Goal: Find specific fact: Find contact information

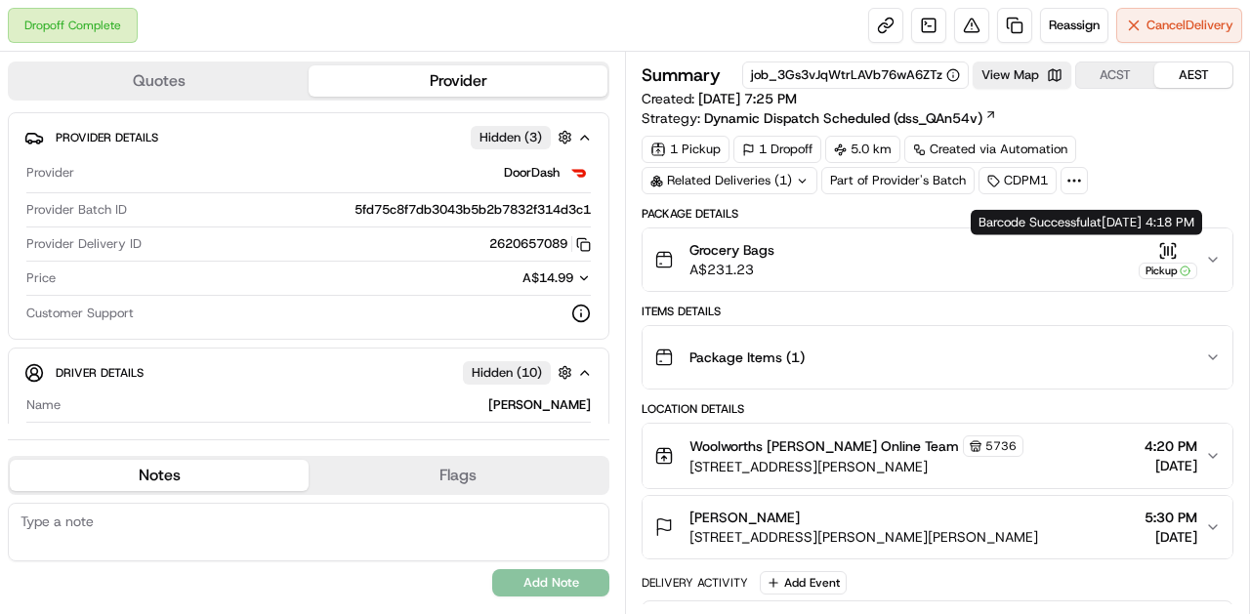
click at [1166, 242] on icon "button" at bounding box center [1168, 251] width 20 height 20
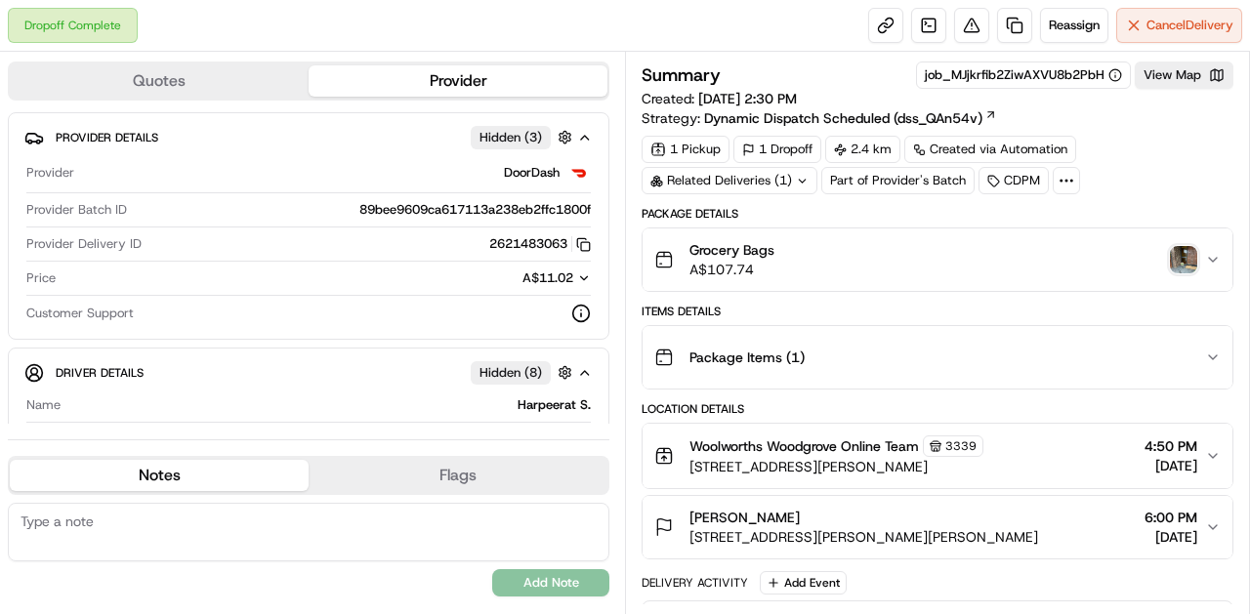
click at [1180, 256] on img "button" at bounding box center [1183, 259] width 27 height 27
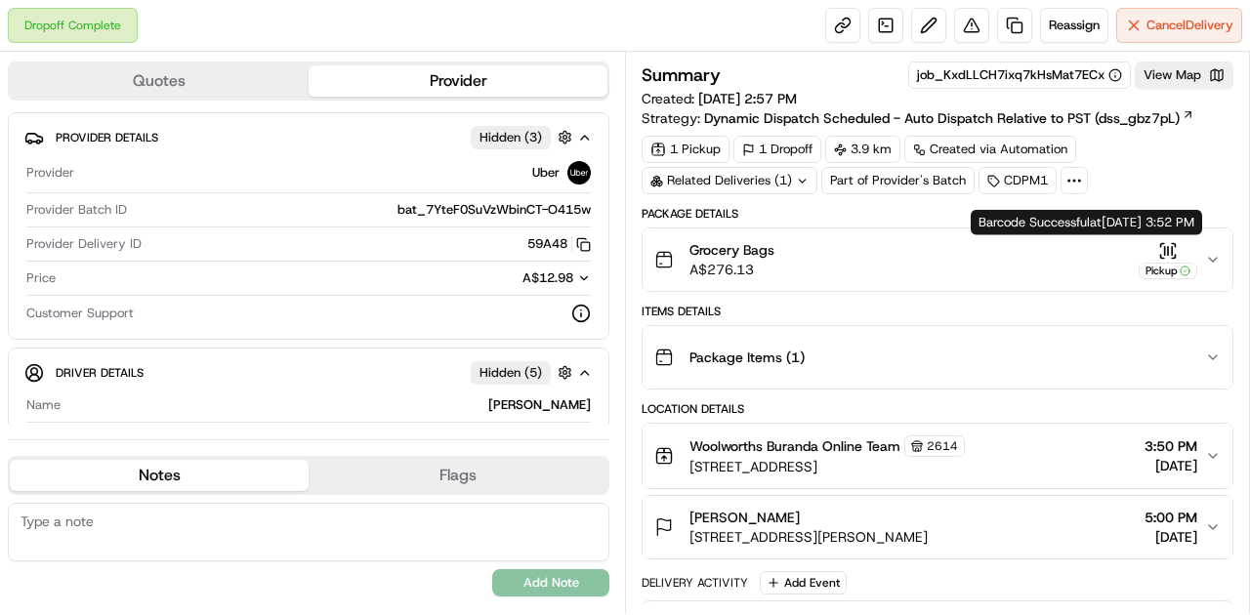
click at [1164, 246] on icon "button" at bounding box center [1168, 251] width 20 height 20
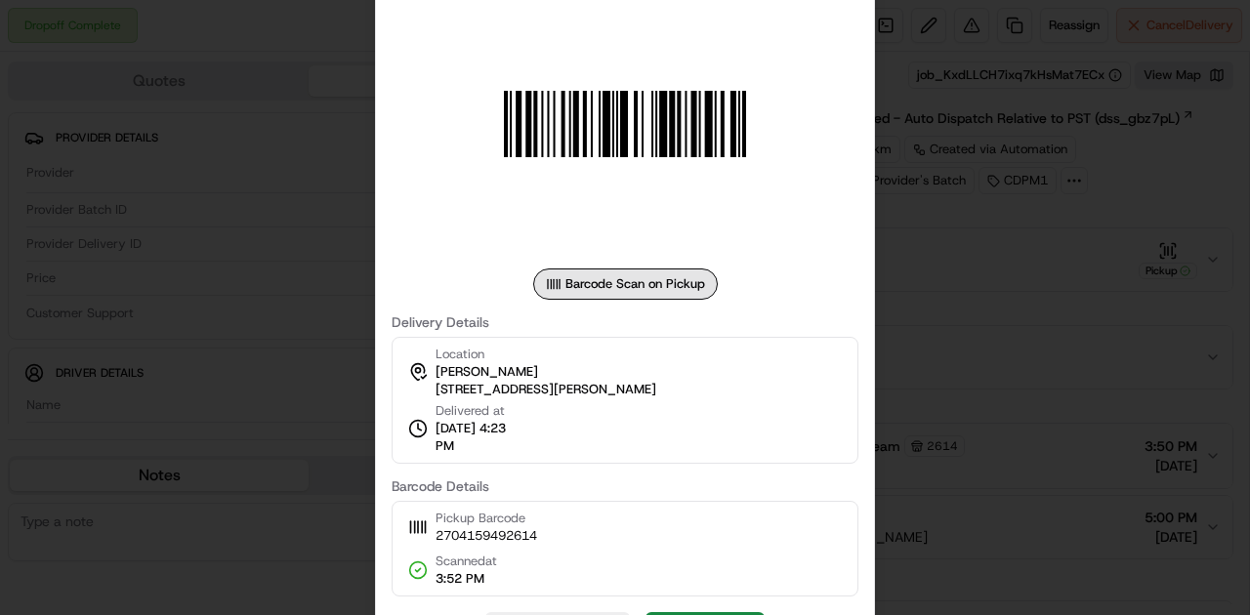
click at [1005, 280] on div at bounding box center [625, 307] width 1250 height 615
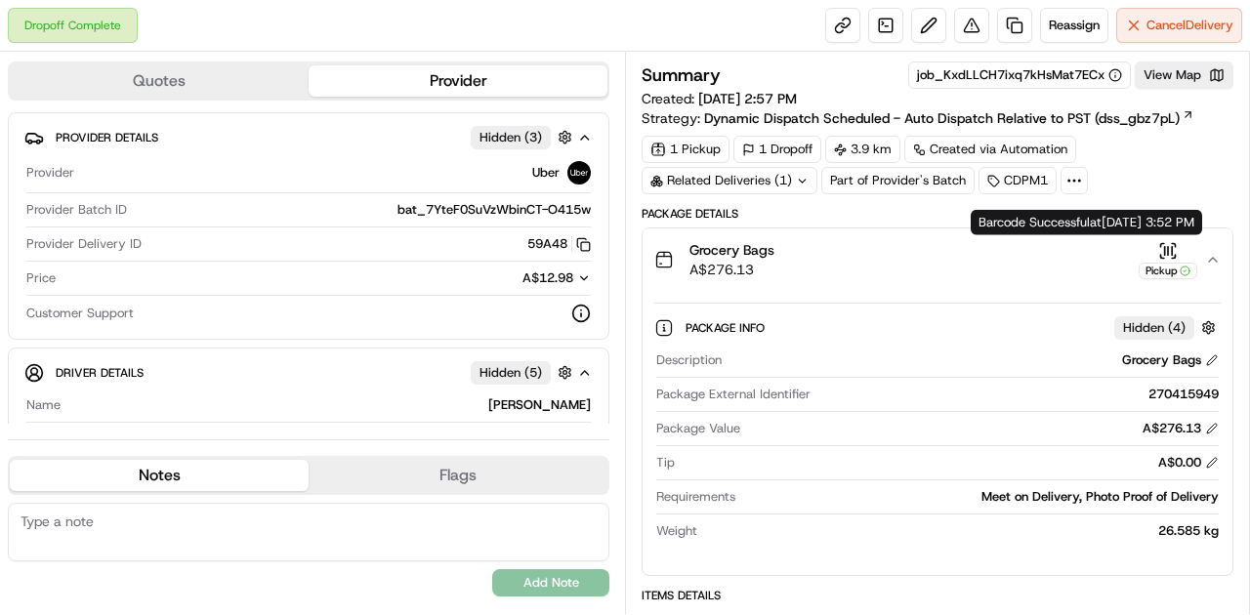
click at [1166, 242] on icon "button" at bounding box center [1168, 251] width 20 height 20
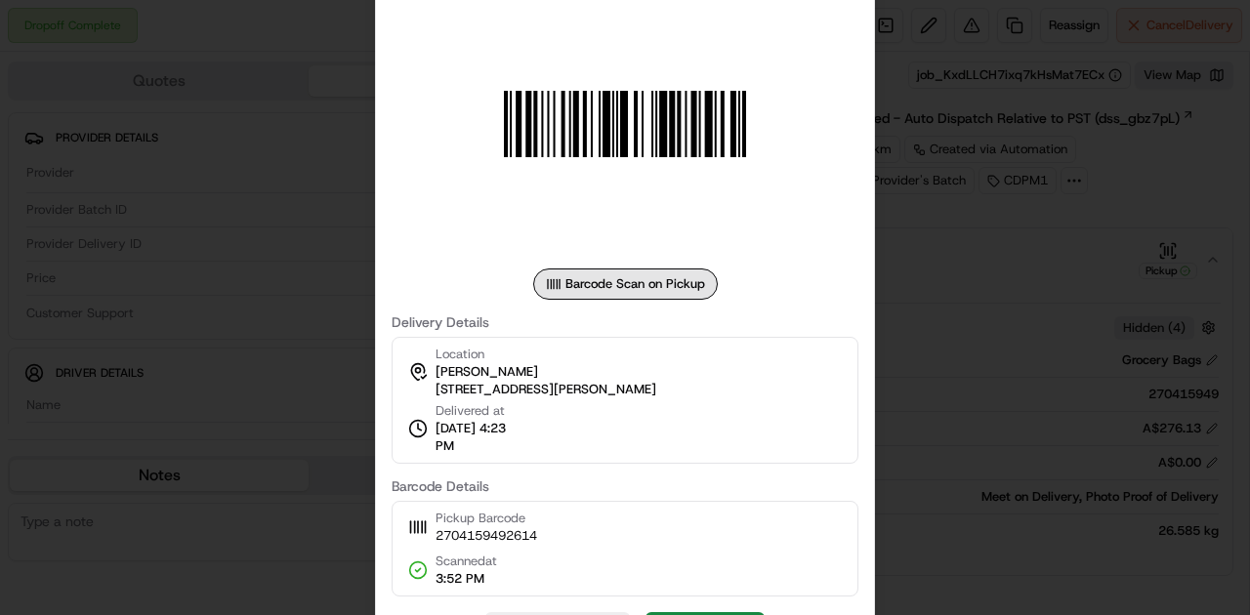
click at [1032, 354] on div at bounding box center [625, 307] width 1250 height 615
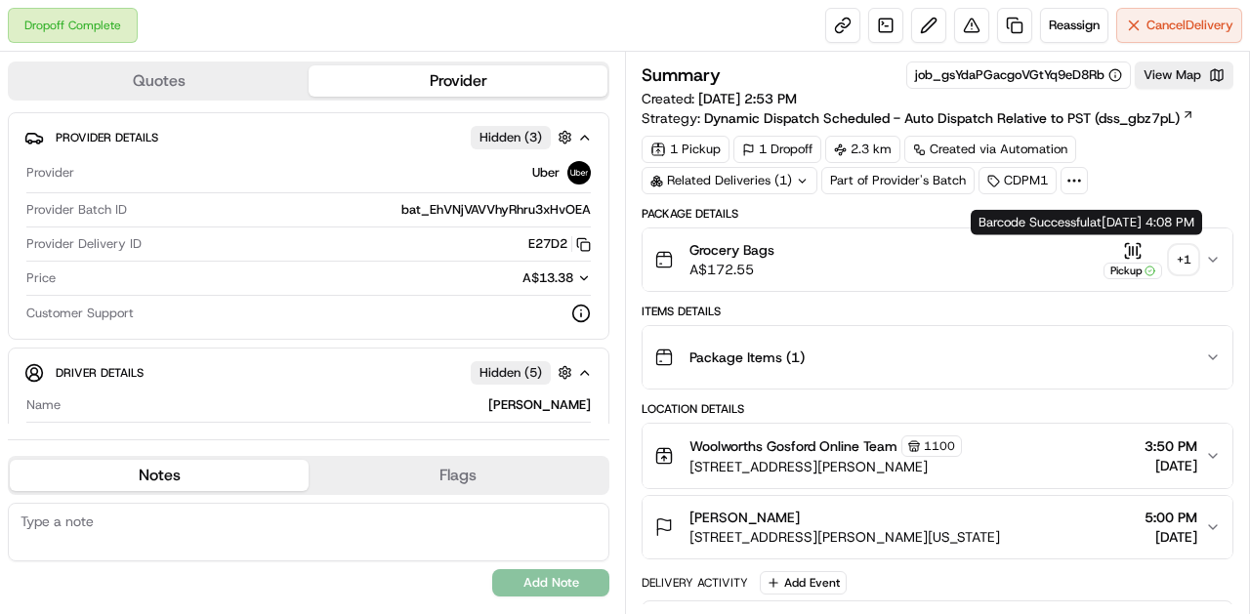
click at [1133, 248] on icon "button" at bounding box center [1133, 250] width 0 height 8
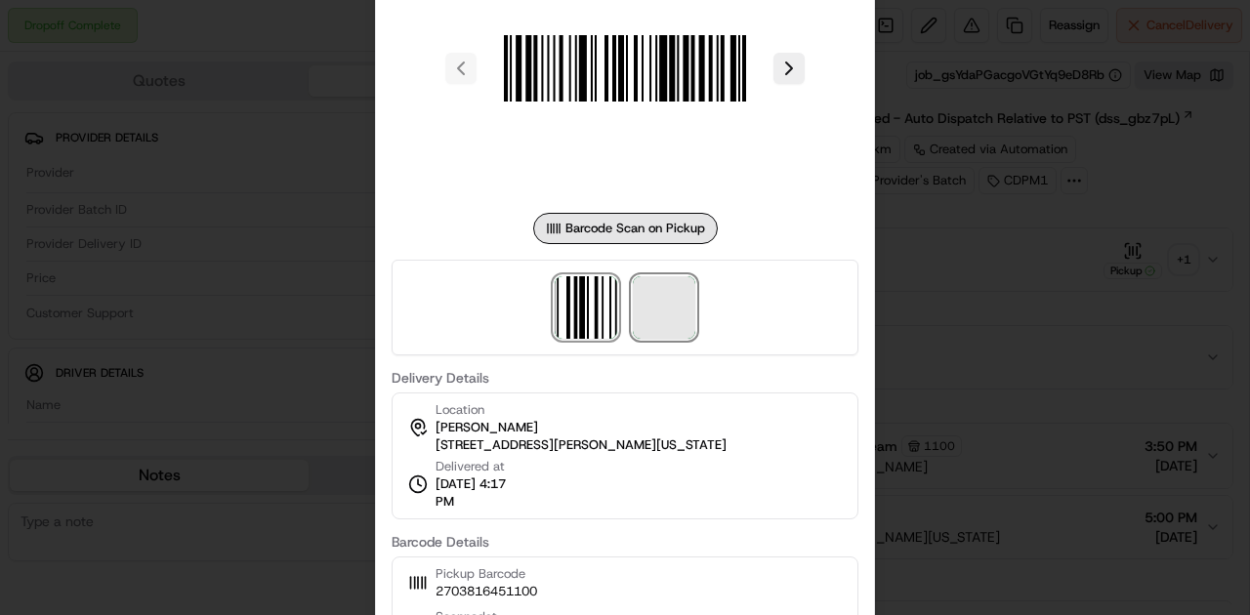
click at [640, 318] on span at bounding box center [664, 307] width 62 height 62
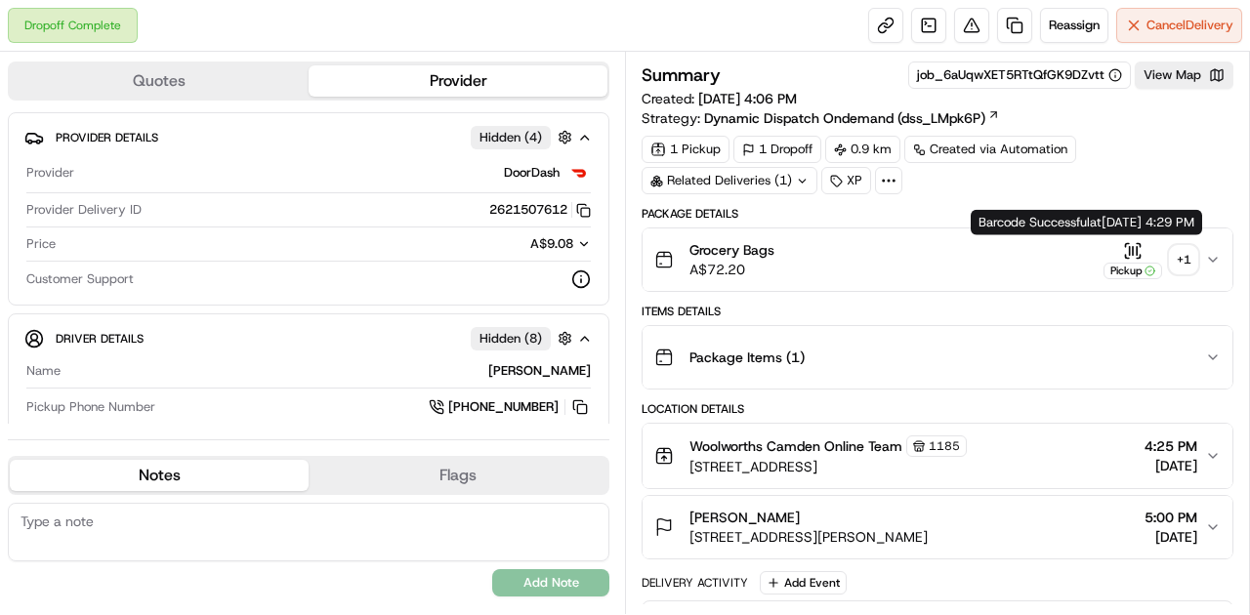
click at [1127, 247] on icon "button" at bounding box center [1133, 251] width 20 height 20
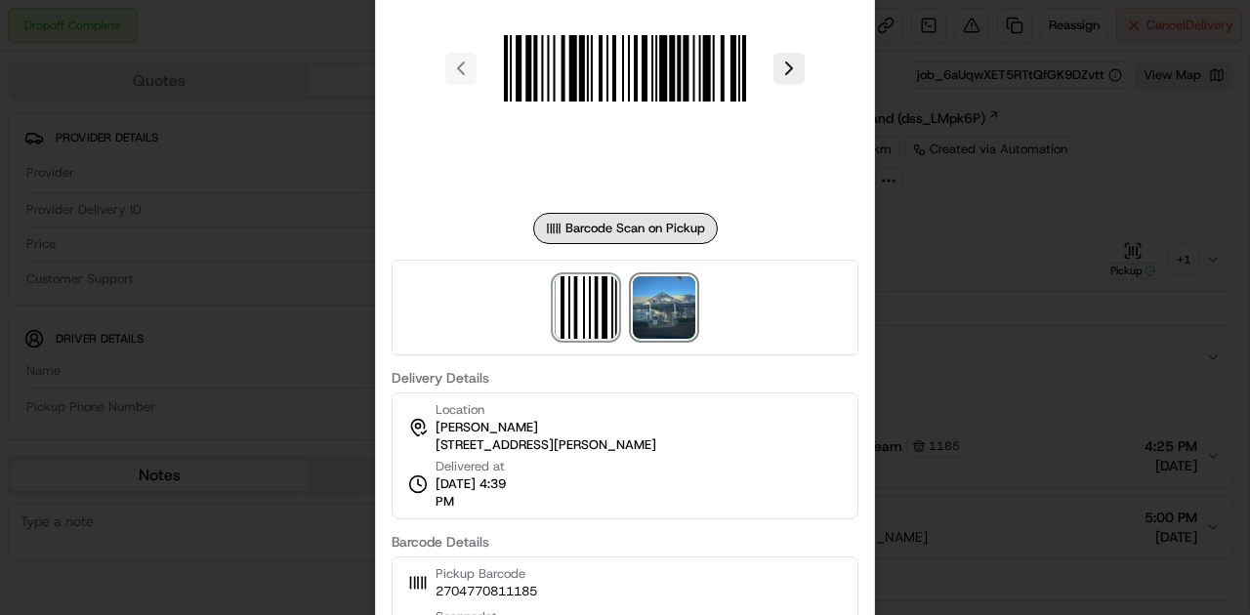
click at [669, 295] on img at bounding box center [664, 307] width 62 height 62
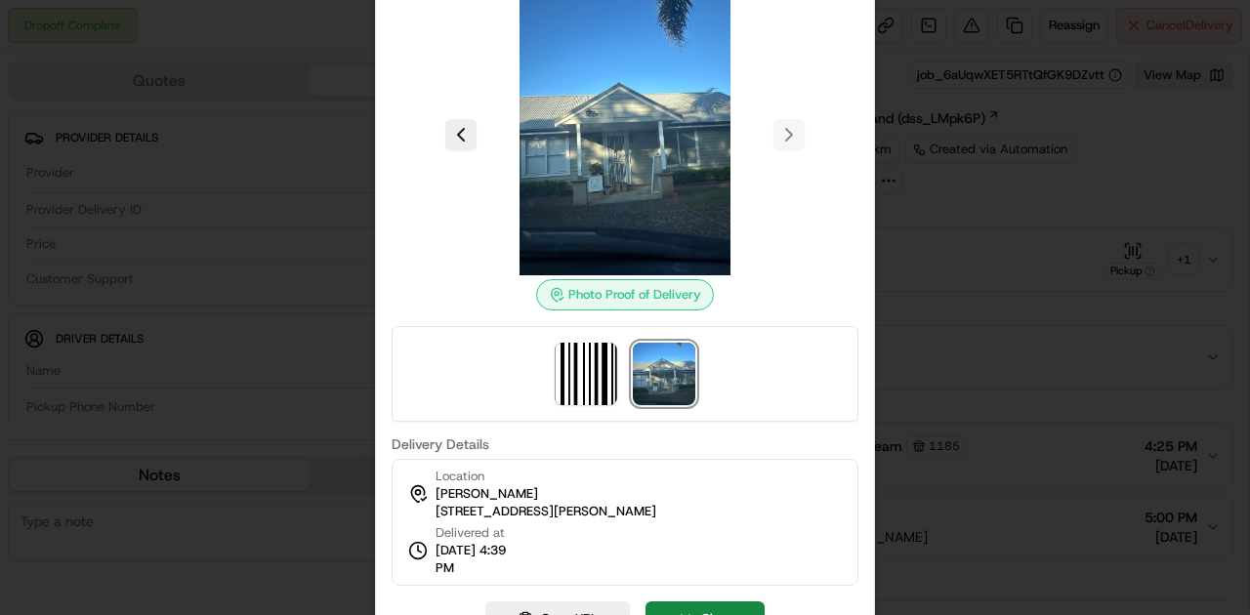
drag, startPoint x: 430, startPoint y: 512, endPoint x: 670, endPoint y: 509, distance: 240.3
click at [670, 509] on div "Location Georgie Panetta 20 Edward St, Camden, NSW 2570, AU Delivered at 21/09/…" at bounding box center [625, 522] width 467 height 127
copy span "20 Edward St, Camden, NSW 2570, AU"
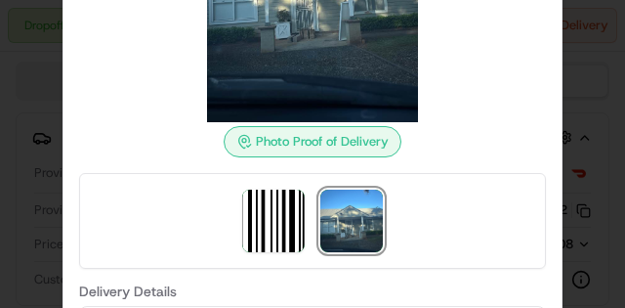
click at [363, 208] on img at bounding box center [351, 220] width 62 height 62
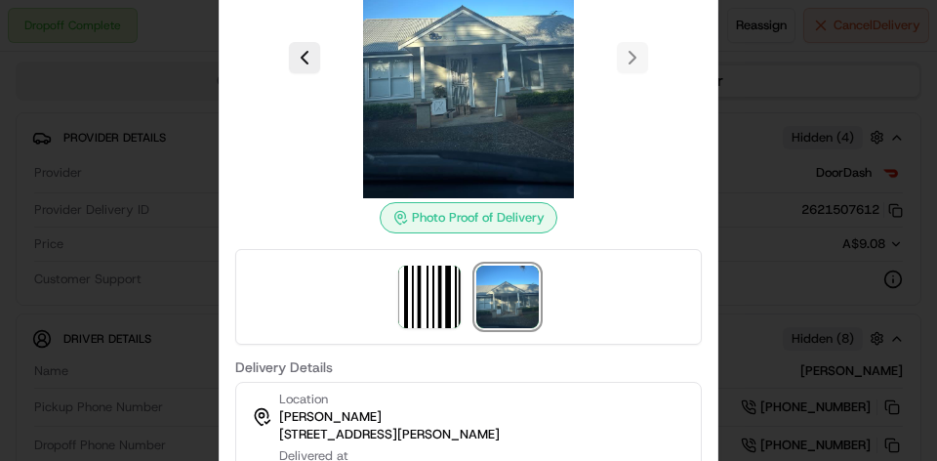
click at [746, 327] on div at bounding box center [468, 230] width 937 height 461
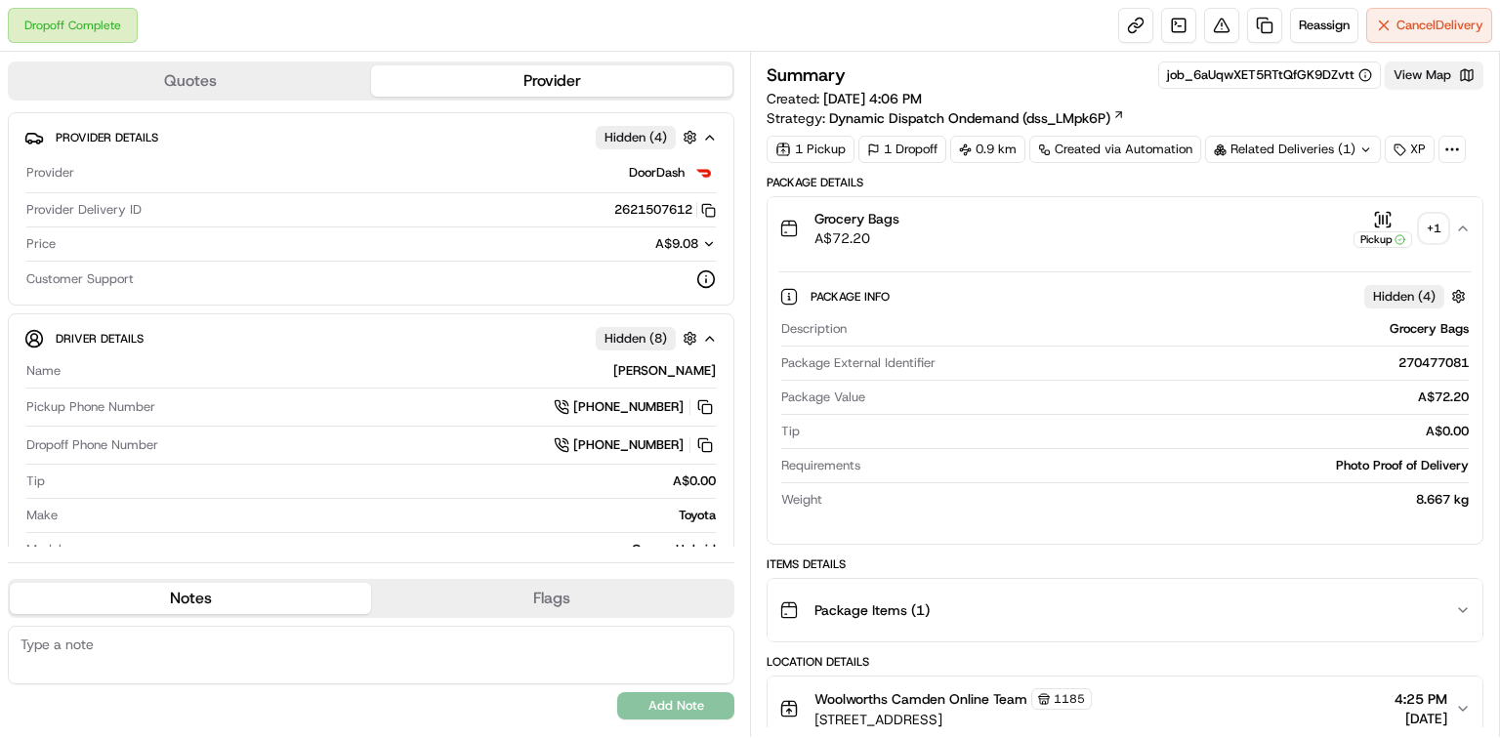
click at [1249, 82] on button "View Map" at bounding box center [1434, 75] width 99 height 27
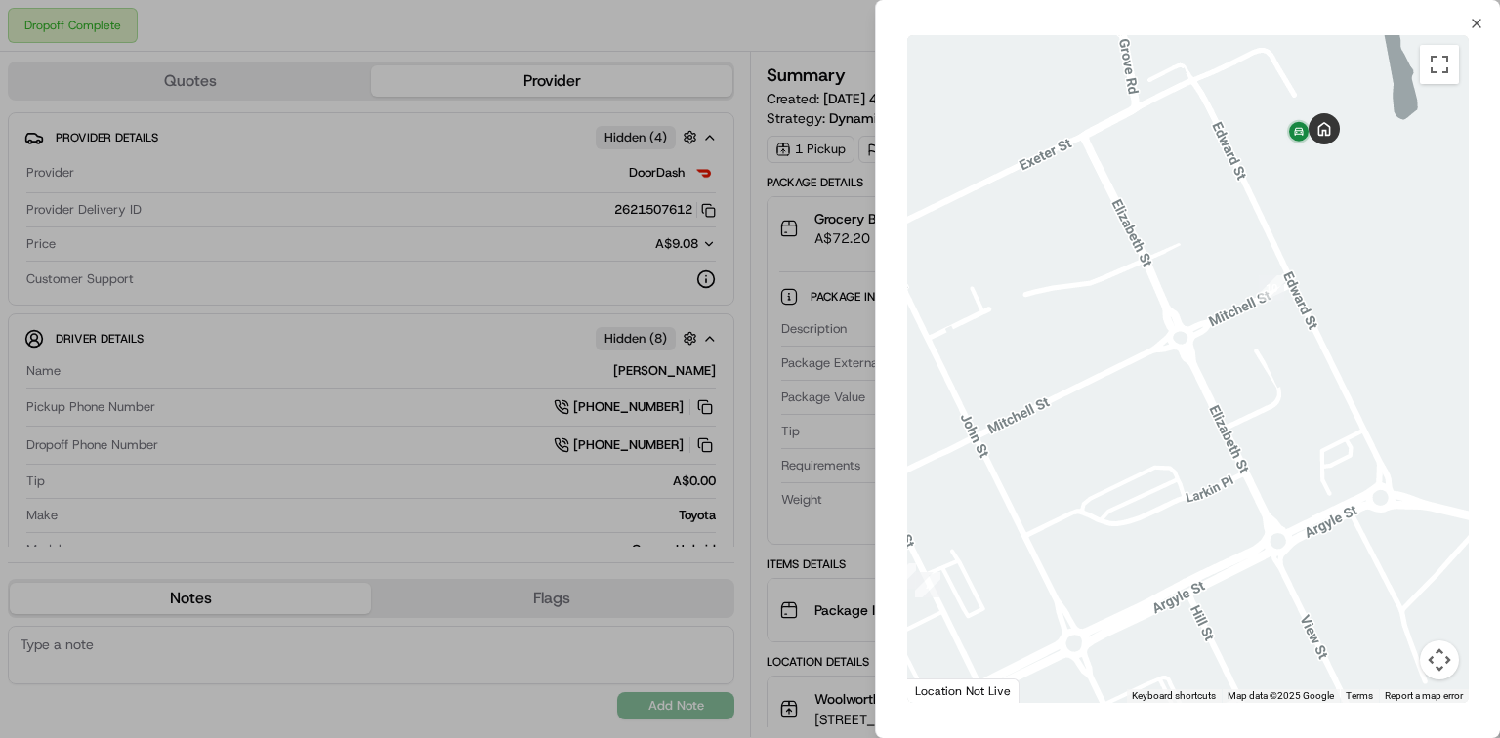
drag, startPoint x: 1234, startPoint y: 204, endPoint x: 1165, endPoint y: 323, distance: 137.8
click at [1165, 323] on div at bounding box center [1188, 369] width 562 height 668
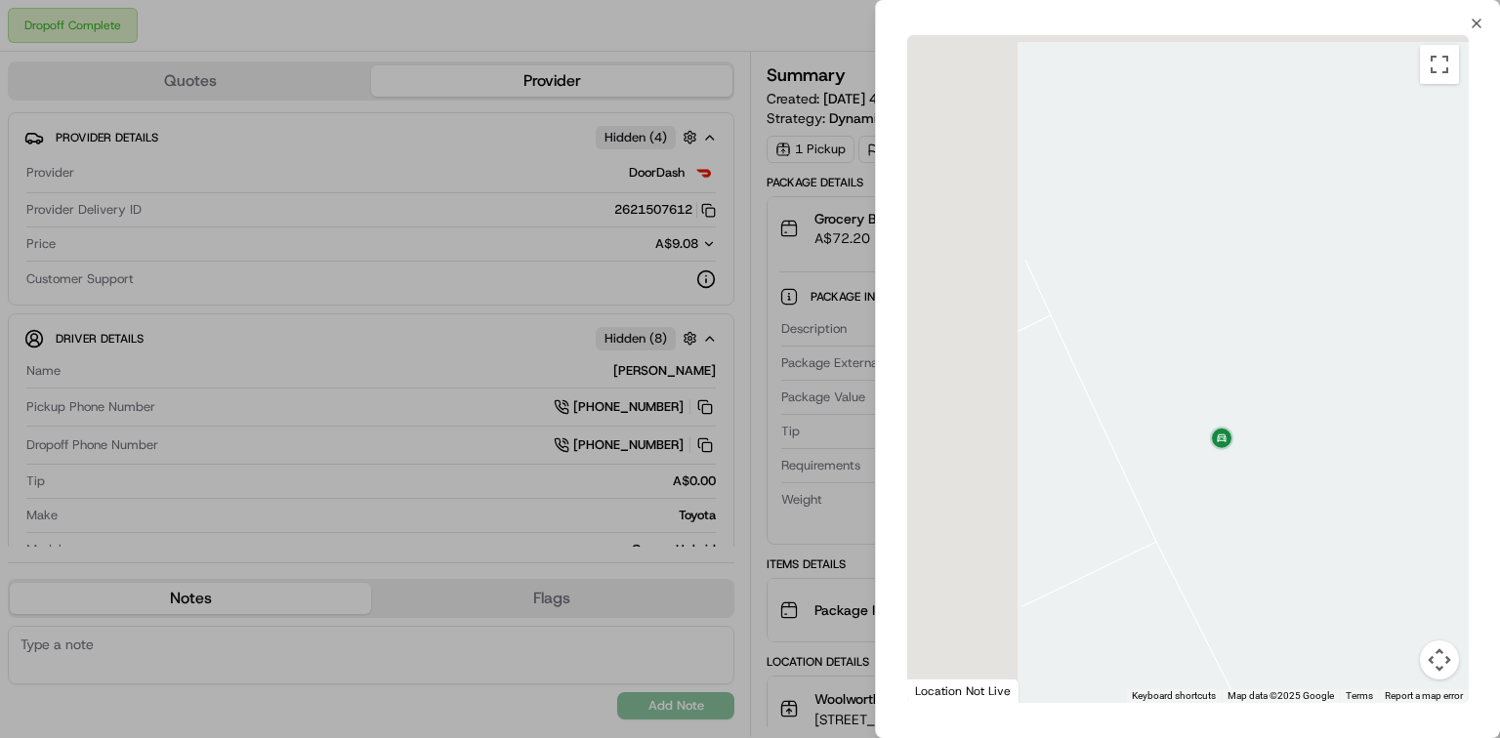
drag, startPoint x: 1086, startPoint y: 398, endPoint x: 1287, endPoint y: 516, distance: 232.8
click at [1249, 516] on div at bounding box center [1188, 369] width 562 height 668
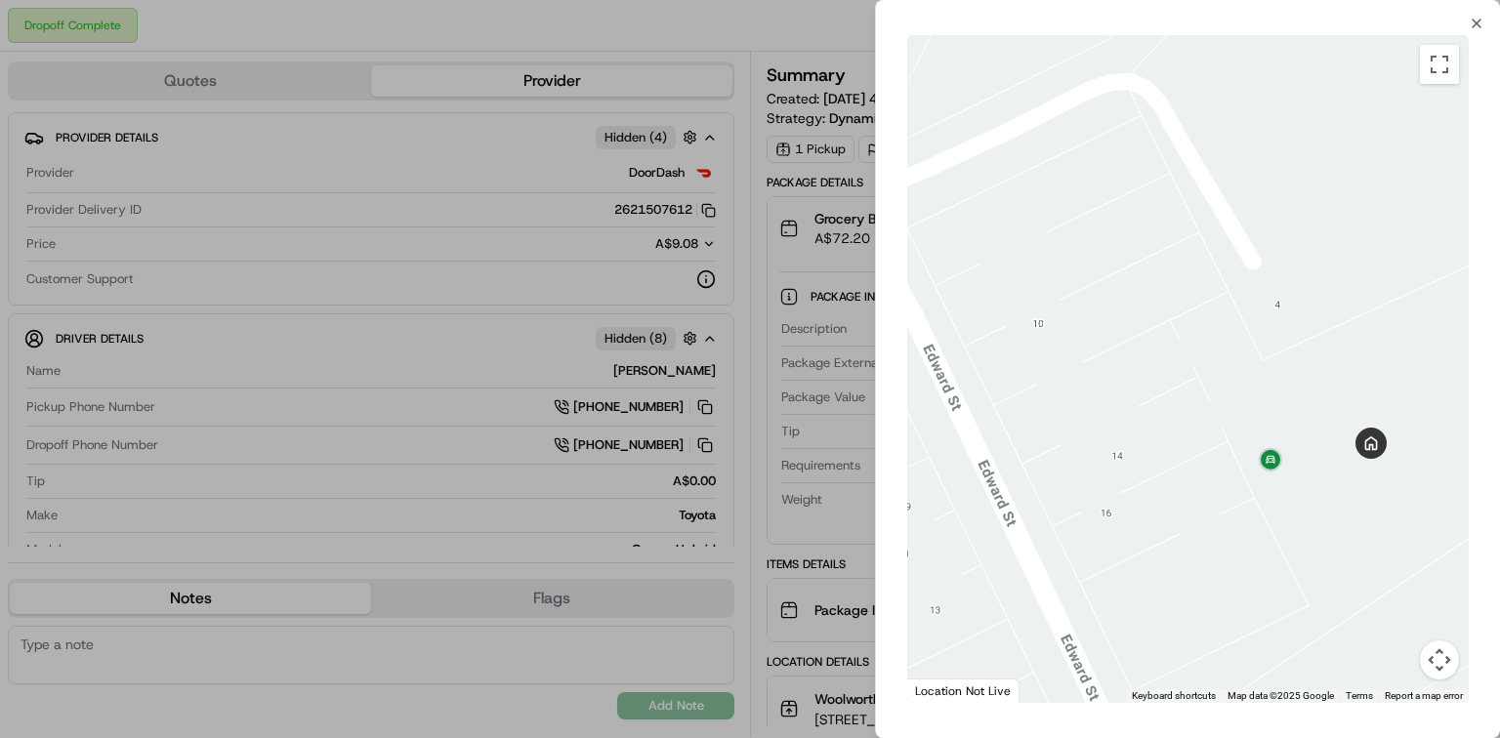
click at [743, 449] on div at bounding box center [750, 369] width 1500 height 738
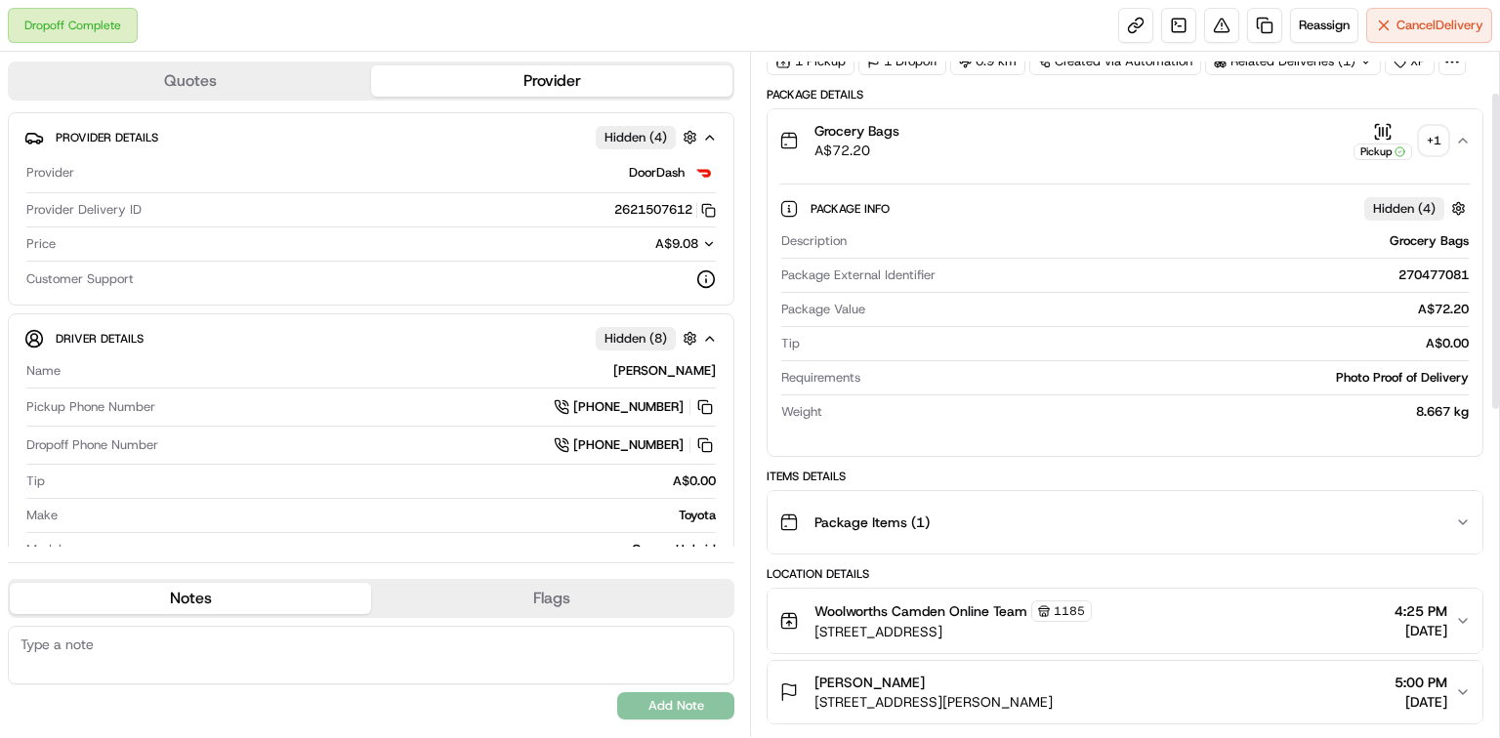
scroll to position [1, 0]
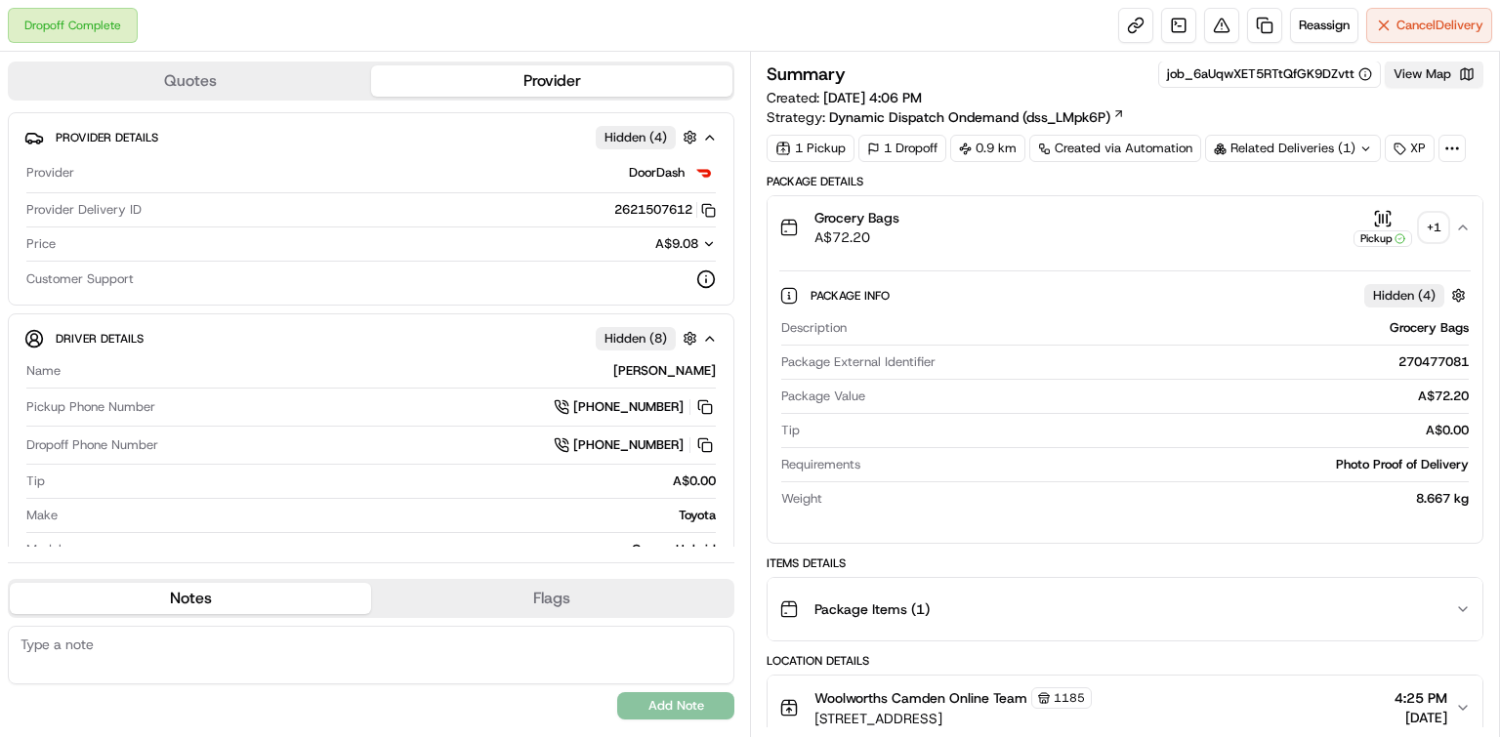
click at [1249, 79] on button "View Map" at bounding box center [1434, 74] width 99 height 27
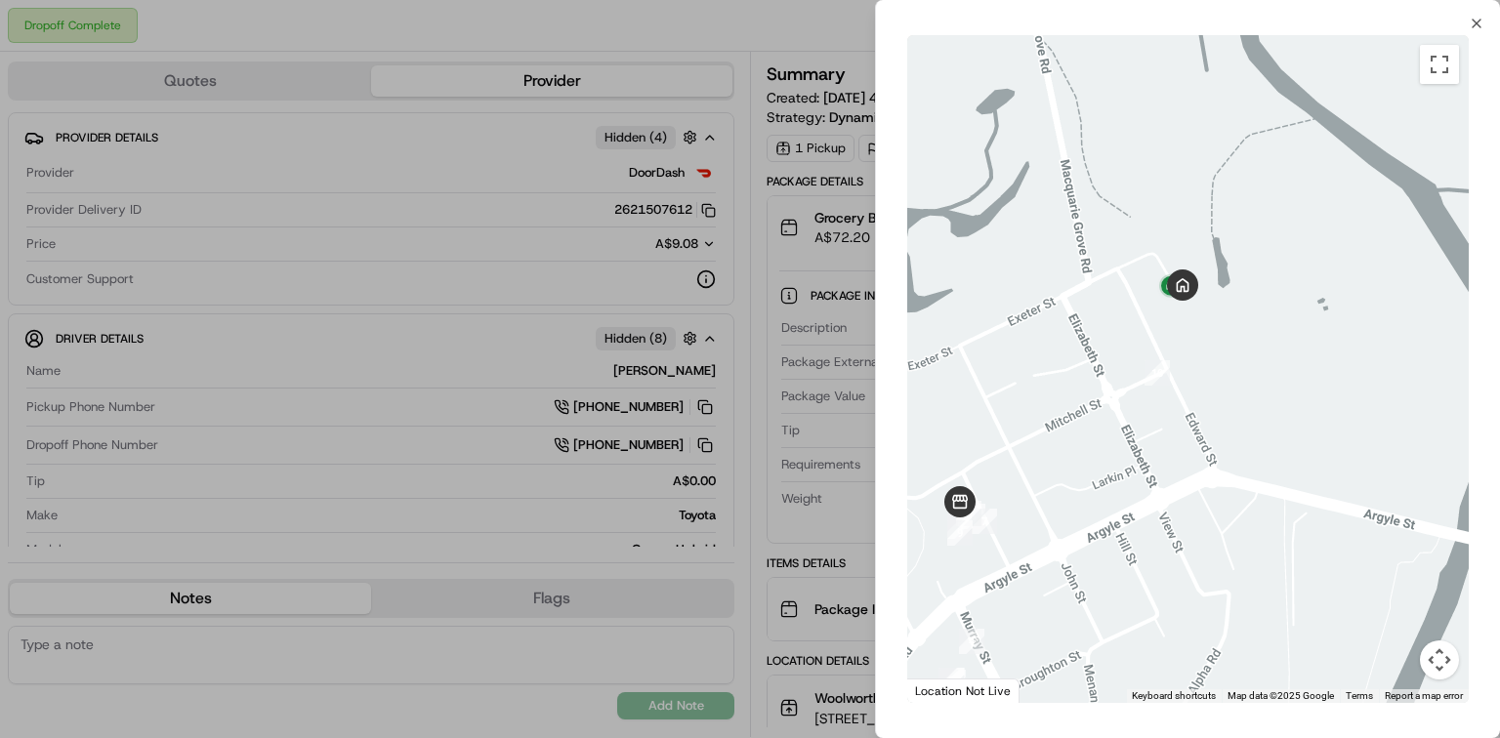
drag, startPoint x: 1273, startPoint y: 246, endPoint x: 1188, endPoint y: 367, distance: 147.9
click at [1187, 338] on div at bounding box center [1188, 369] width 562 height 668
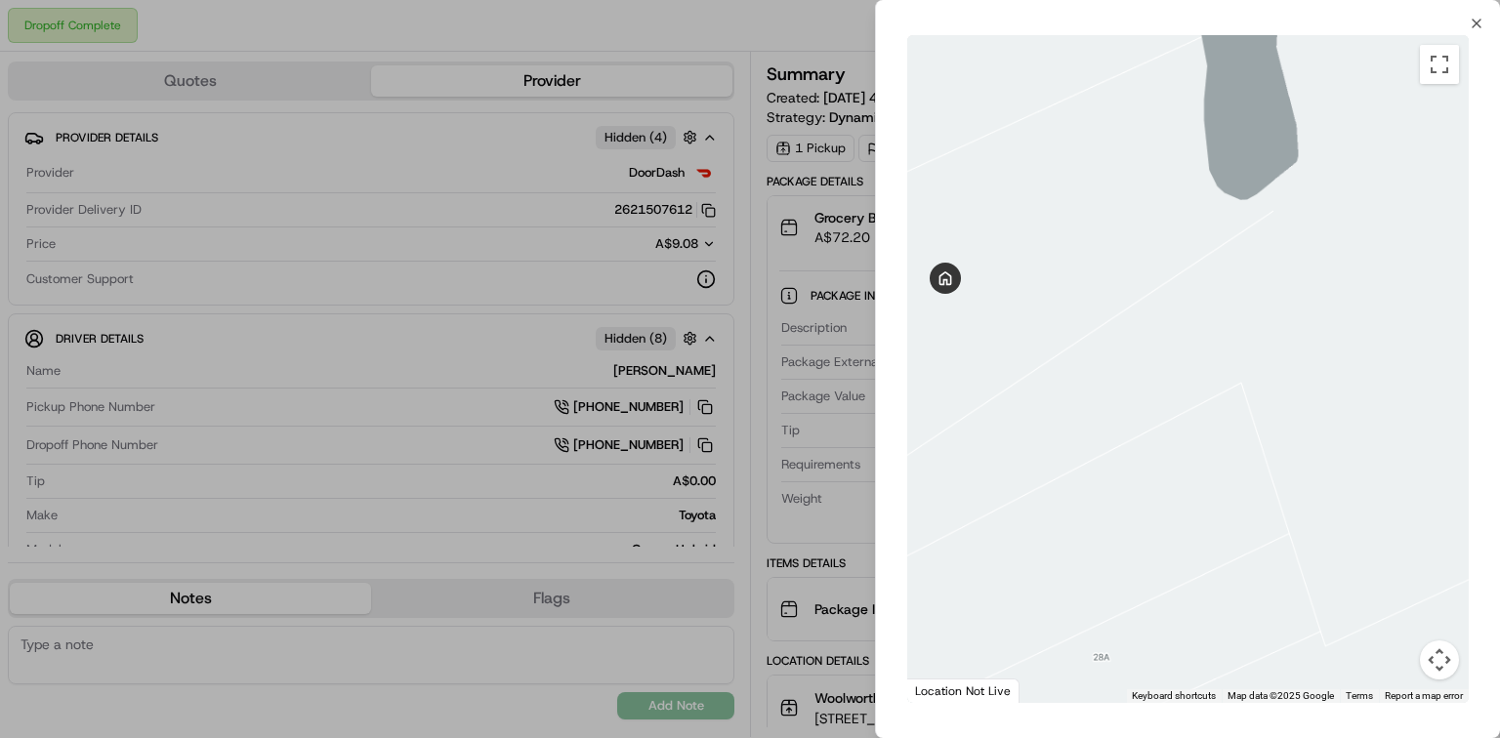
drag, startPoint x: 1156, startPoint y: 310, endPoint x: 1242, endPoint y: 613, distance: 315.6
click at [1249, 614] on div at bounding box center [1188, 369] width 562 height 668
click at [1186, 577] on div at bounding box center [1188, 369] width 562 height 668
click at [1018, 512] on div at bounding box center [1188, 369] width 562 height 668
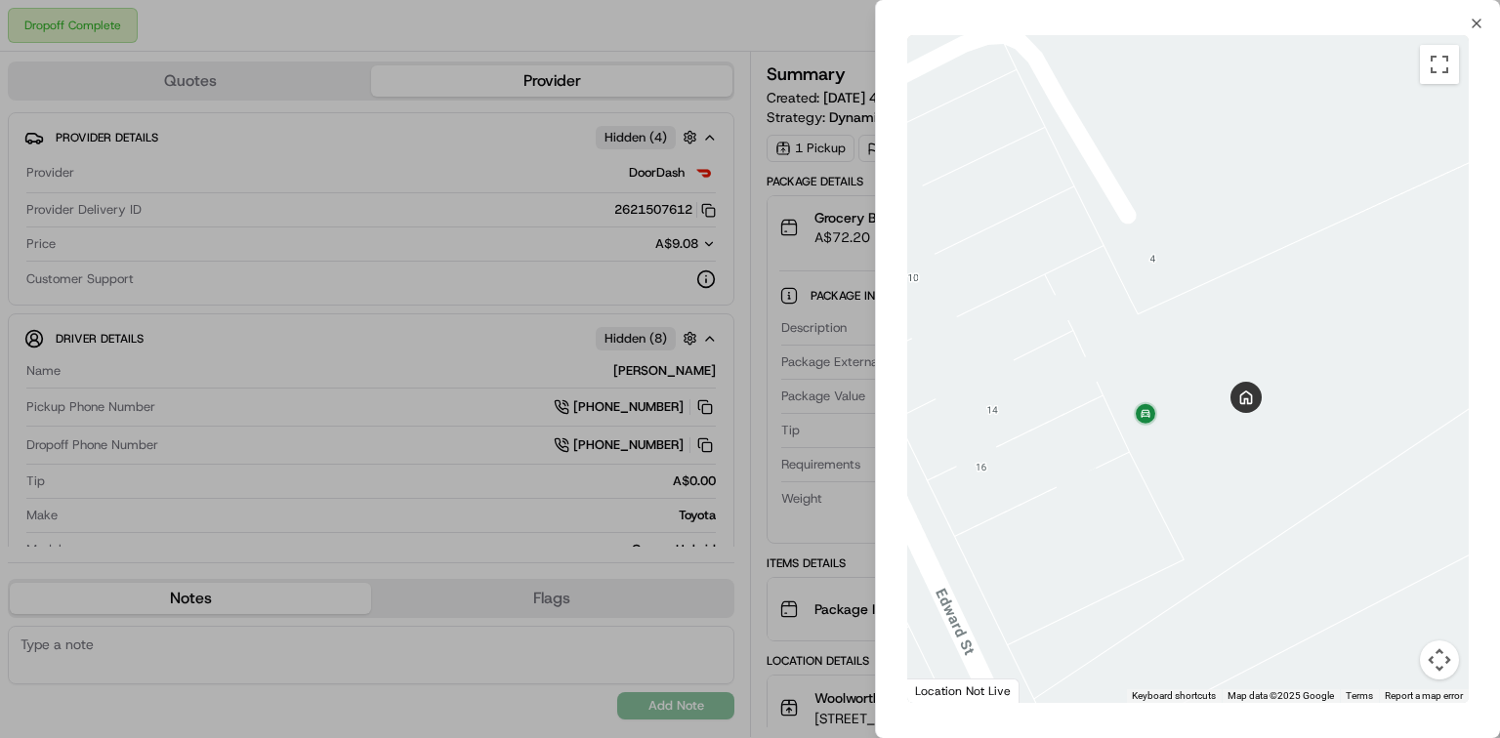
drag, startPoint x: 1027, startPoint y: 455, endPoint x: 1308, endPoint y: 559, distance: 298.8
click at [1249, 559] on div at bounding box center [1188, 369] width 562 height 668
drag, startPoint x: 1152, startPoint y: 420, endPoint x: 1404, endPoint y: 521, distance: 271.7
click at [1249, 523] on div at bounding box center [1188, 369] width 562 height 668
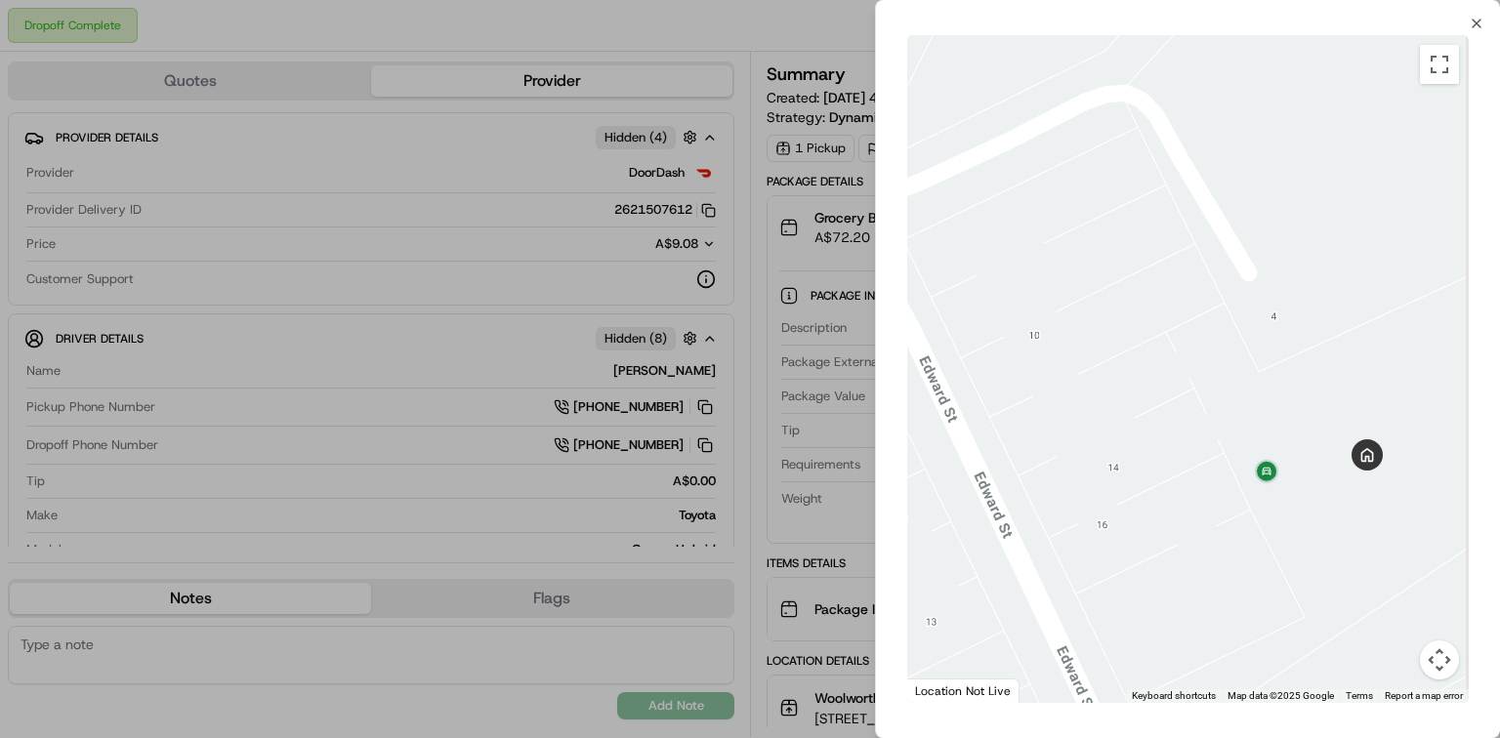
drag, startPoint x: 1334, startPoint y: 500, endPoint x: 1268, endPoint y: 504, distance: 66.5
click at [1246, 510] on div at bounding box center [1188, 369] width 562 height 668
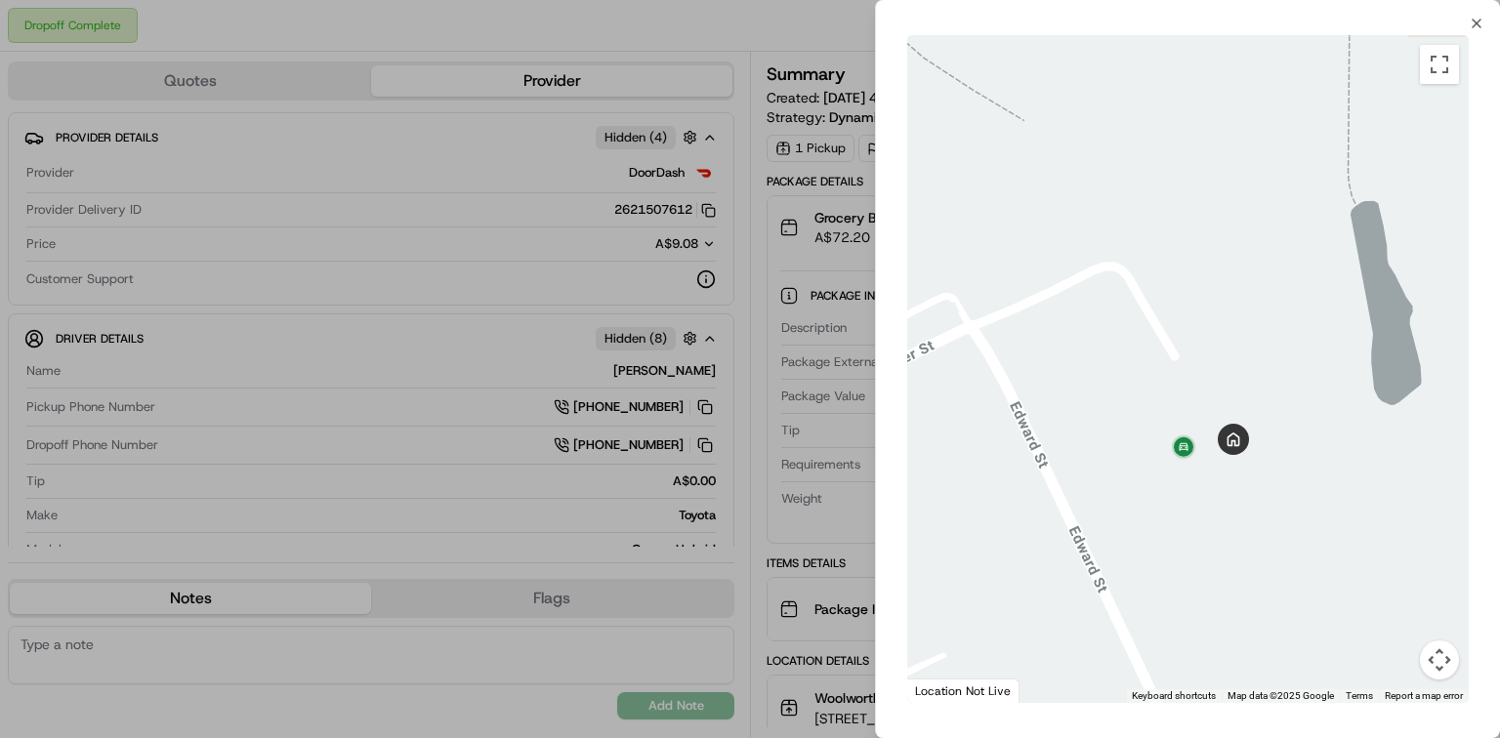
drag, startPoint x: 1217, startPoint y: 499, endPoint x: 1174, endPoint y: 453, distance: 62.9
click at [1174, 454] on div at bounding box center [1188, 369] width 562 height 668
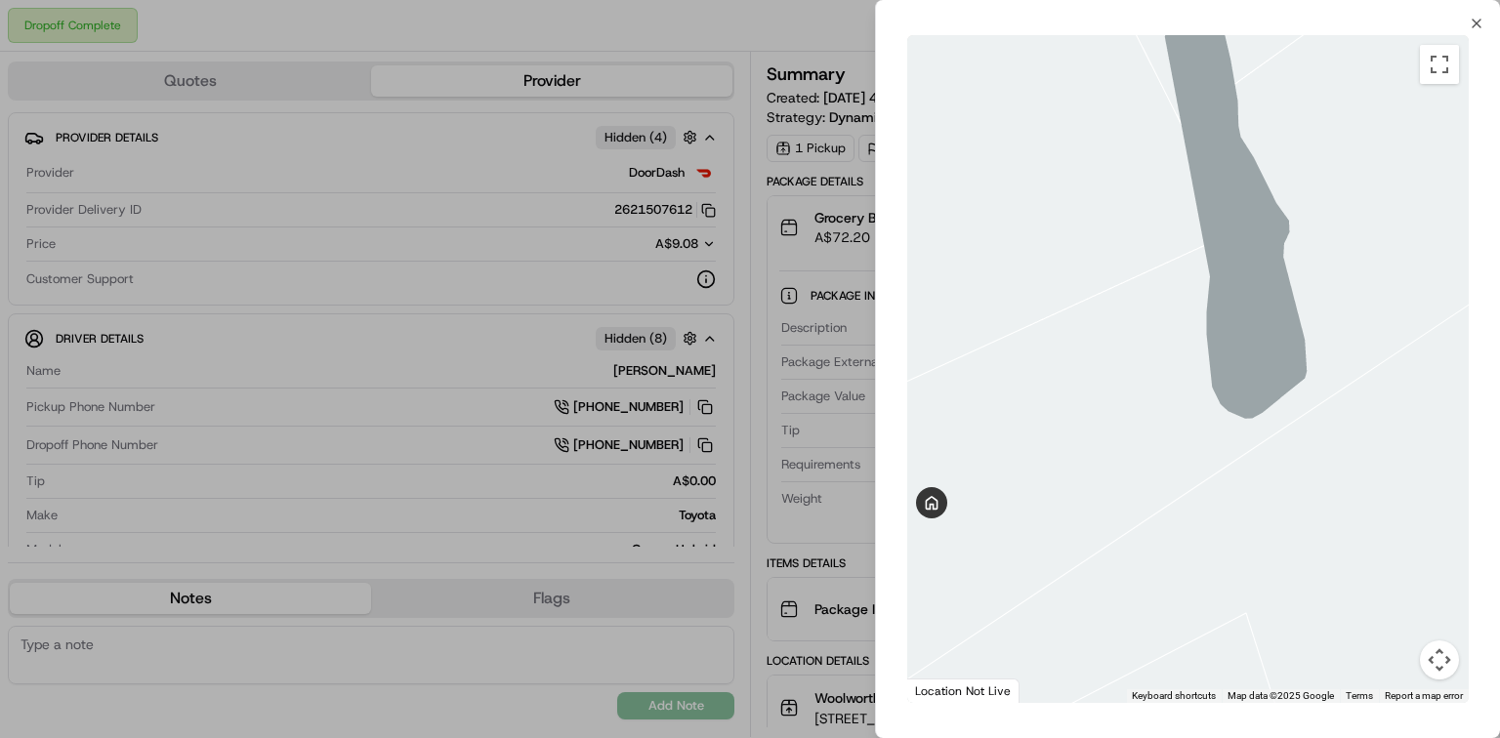
drag, startPoint x: 1157, startPoint y: 316, endPoint x: 1154, endPoint y: 395, distance: 78.2
click at [1029, 512] on div at bounding box center [1188, 369] width 562 height 668
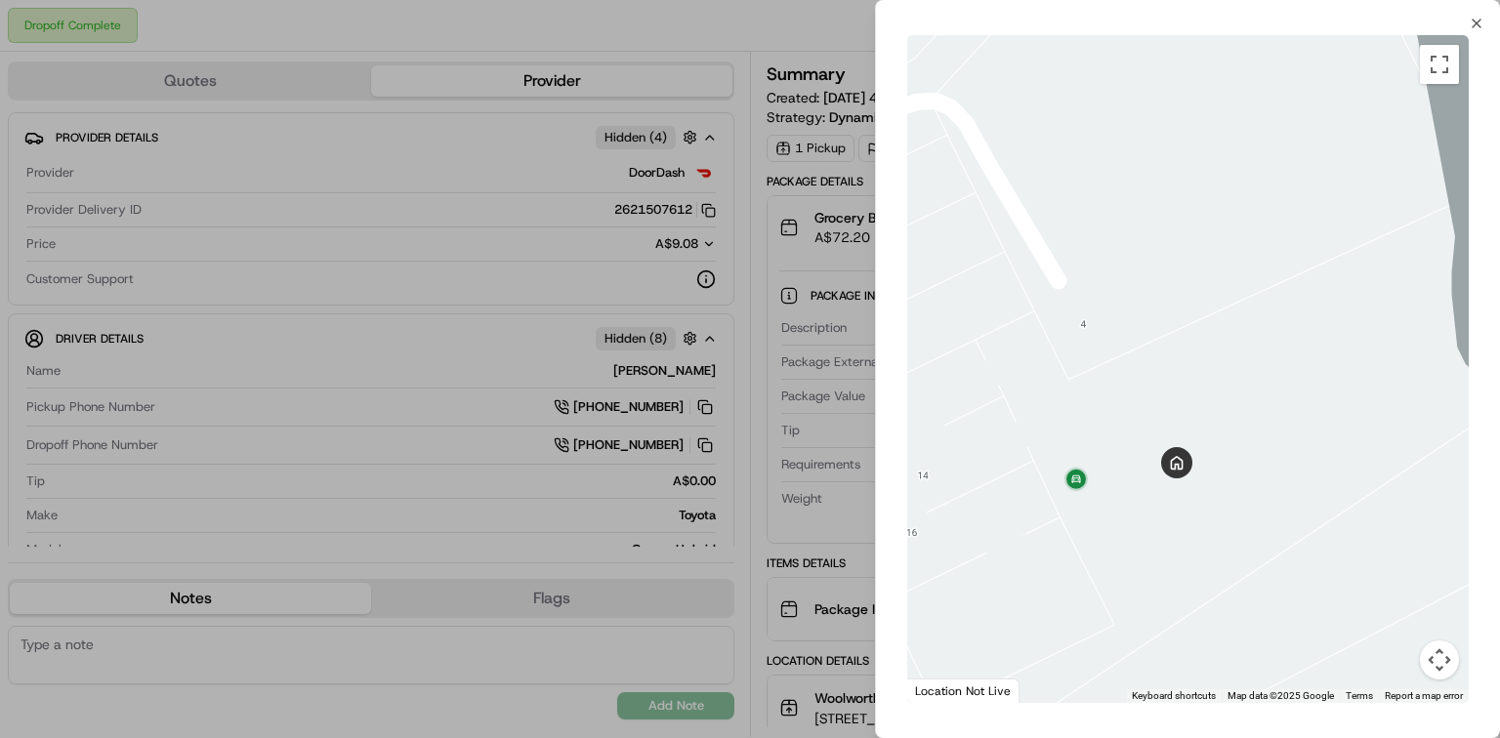
drag, startPoint x: 1329, startPoint y: 380, endPoint x: 1380, endPoint y: 357, distance: 55.5
click at [1249, 359] on div at bounding box center [1188, 369] width 562 height 668
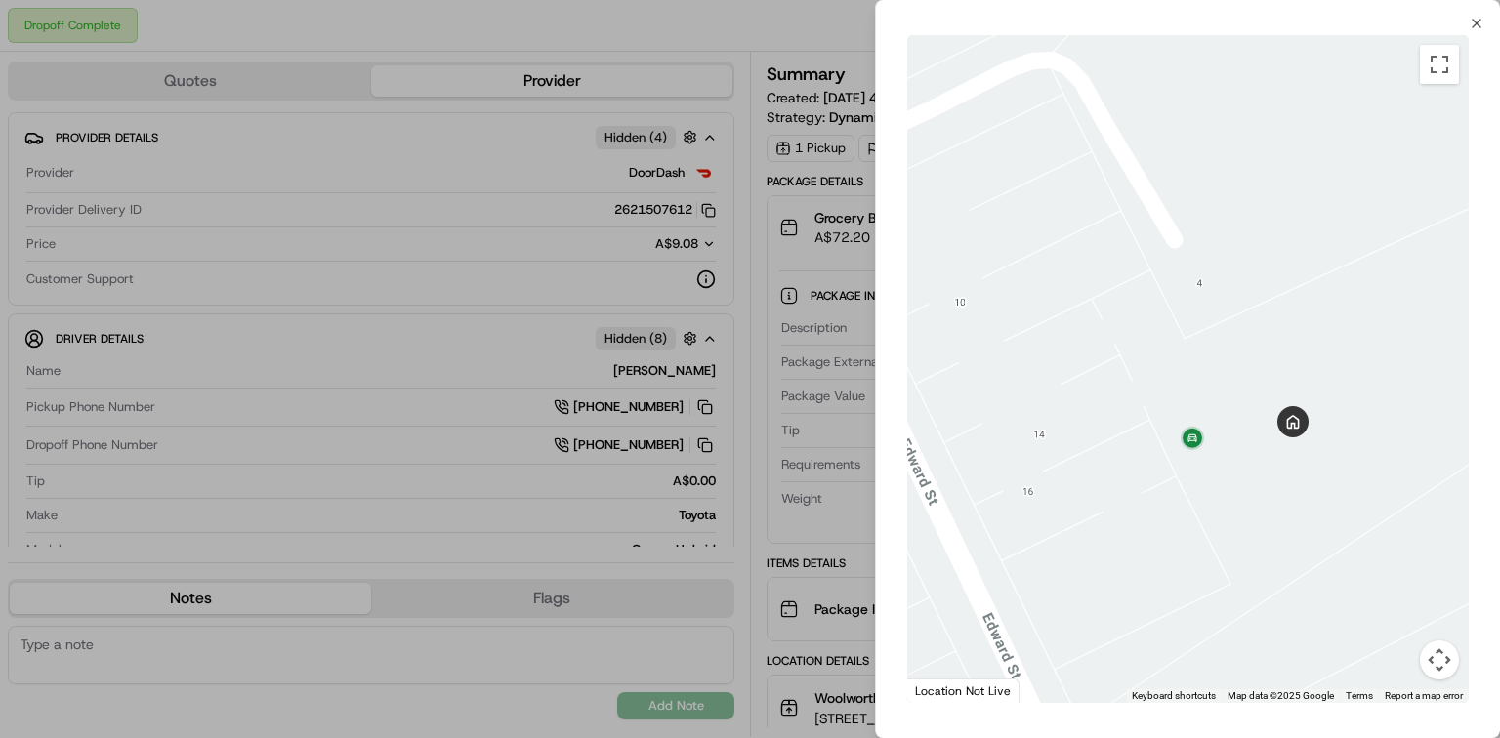
click at [750, 399] on div at bounding box center [750, 369] width 1500 height 738
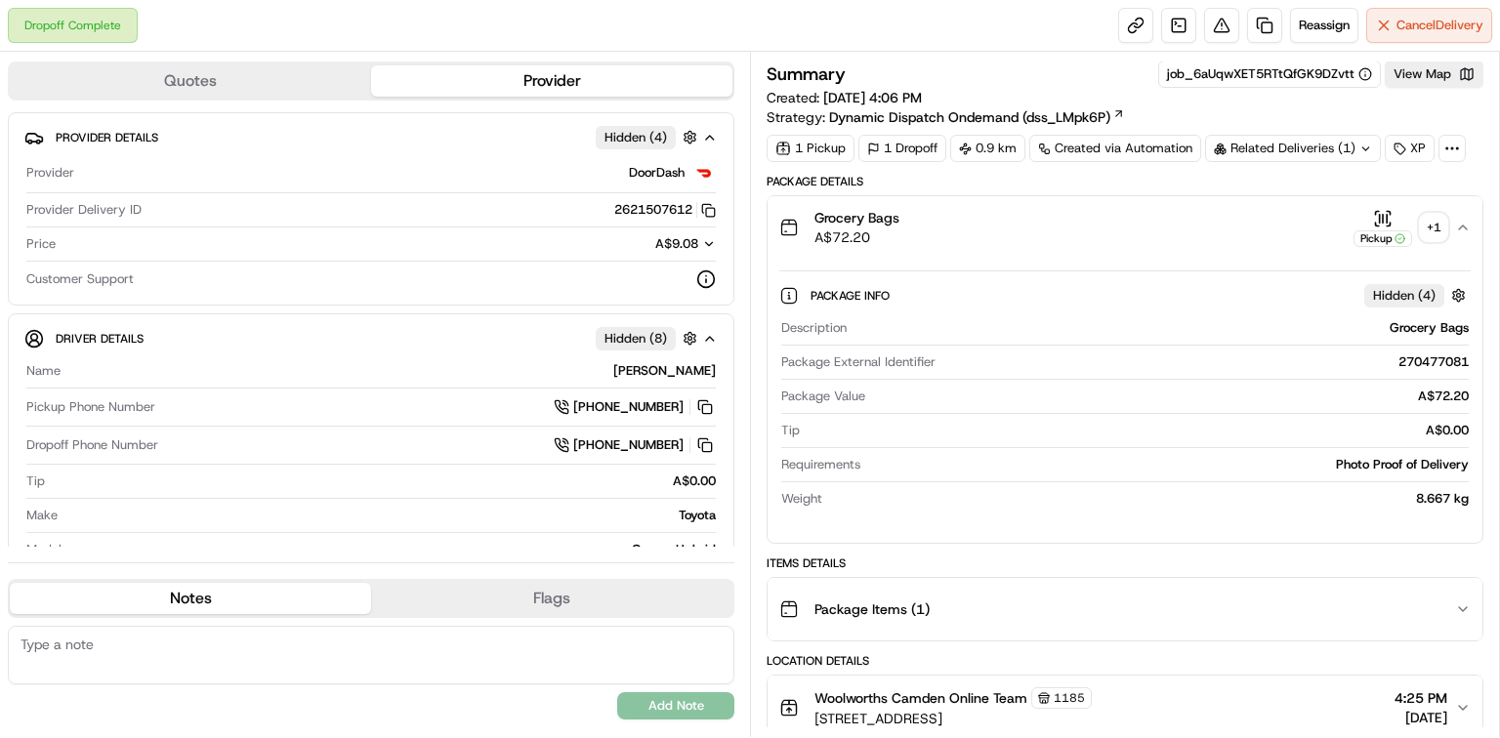
click at [1249, 152] on div "Related Deliveries (1)" at bounding box center [1293, 148] width 176 height 27
click at [1094, 212] on div "Grocery Bags A$72.20 Pickup + 1" at bounding box center [1117, 227] width 676 height 39
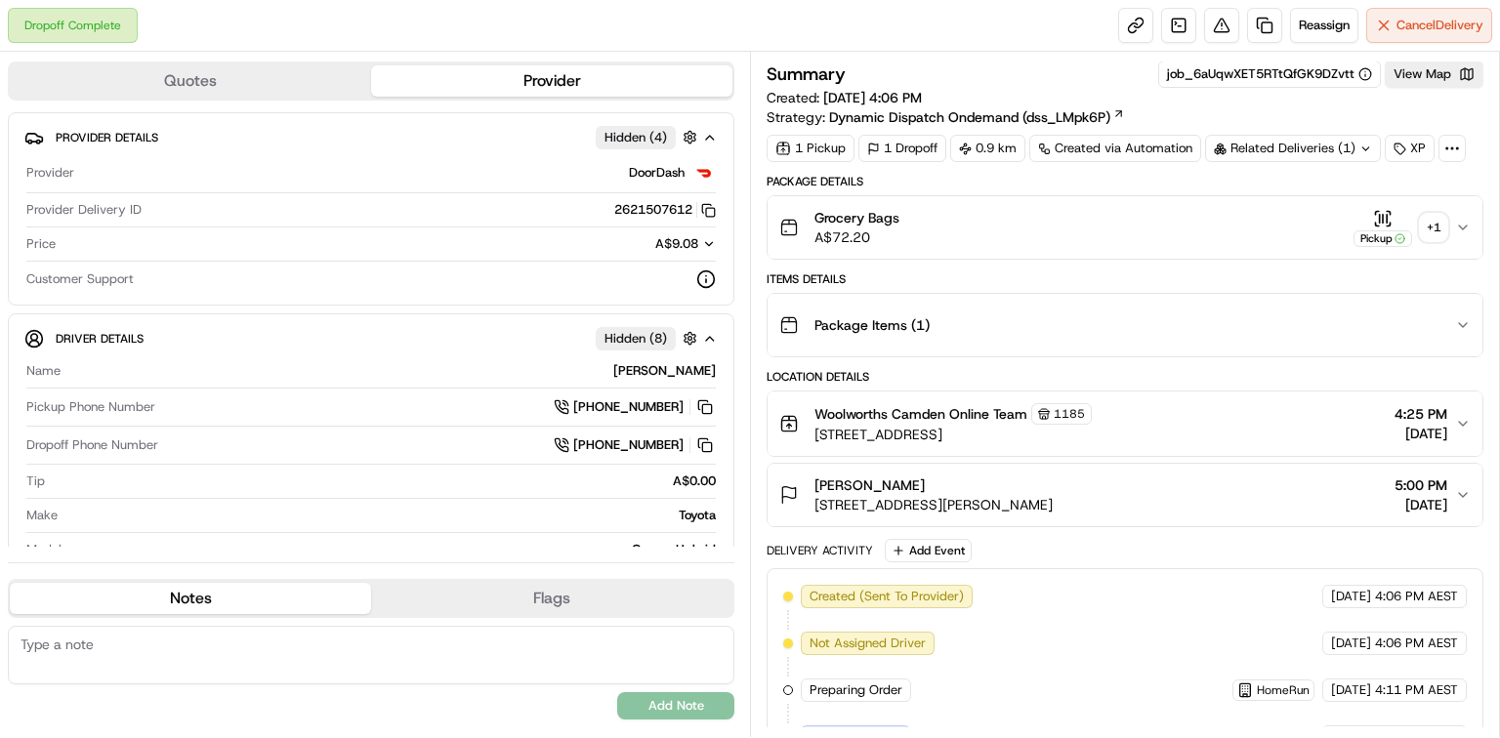
click at [1095, 212] on div "Grocery Bags A$72.20 Pickup + 1" at bounding box center [1117, 227] width 676 height 39
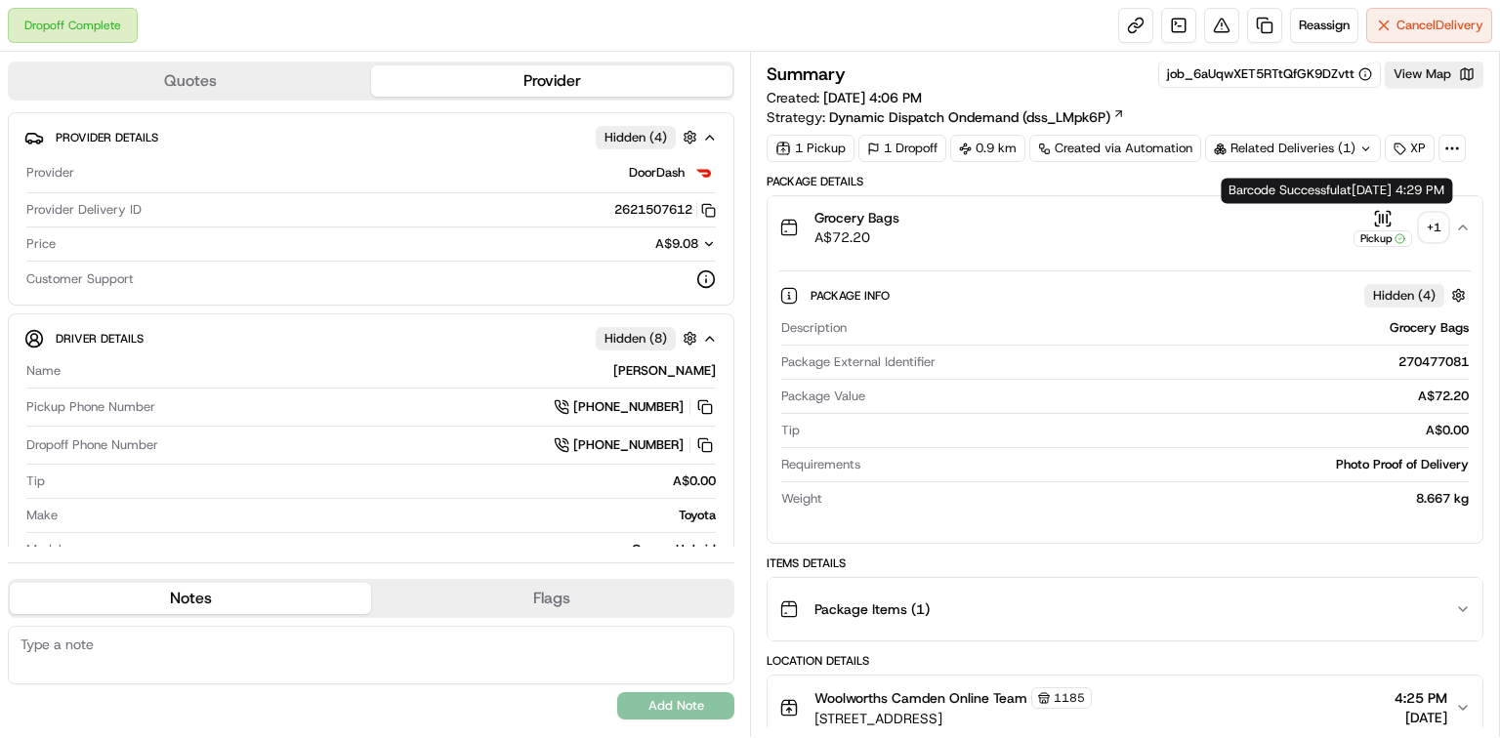
click at [1249, 221] on icon "button" at bounding box center [1383, 219] width 20 height 20
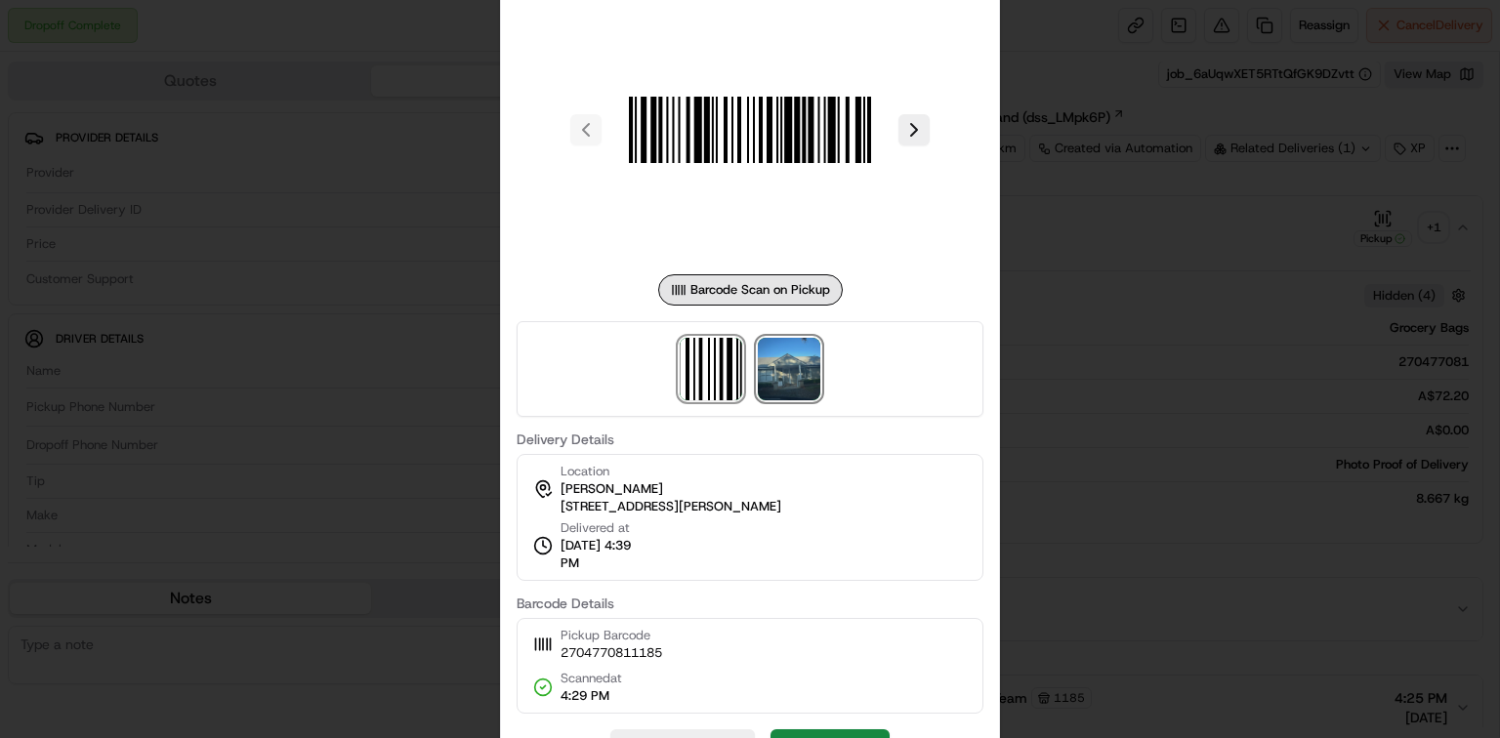
click at [801, 377] on img at bounding box center [789, 369] width 62 height 62
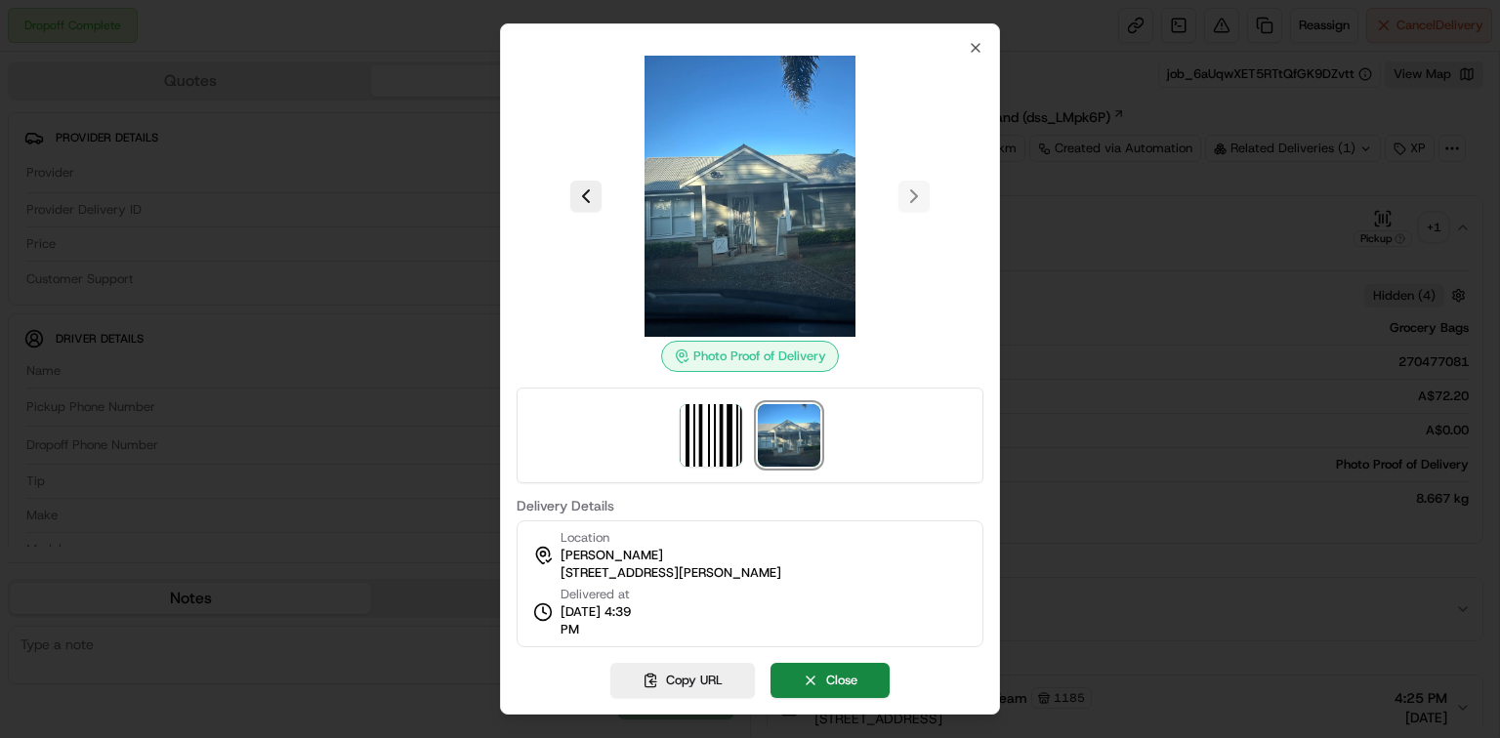
drag, startPoint x: 555, startPoint y: 566, endPoint x: 792, endPoint y: 572, distance: 237.4
click at [781, 570] on div "Location Georgie Panetta 20 Edward St, Camden, NSW 2570, AU" at bounding box center [657, 555] width 248 height 53
click at [825, 578] on div "Location Georgie Panetta 20 Edward St, Camden, NSW 2570, AU Delivered at 21/09/…" at bounding box center [750, 584] width 467 height 127
drag, startPoint x: 802, startPoint y: 576, endPoint x: 562, endPoint y: 576, distance: 239.3
click at [562, 576] on div "Location Georgie Panetta 20 Edward St, Camden, NSW 2570, AU Delivered at 21/09/…" at bounding box center [750, 584] width 467 height 127
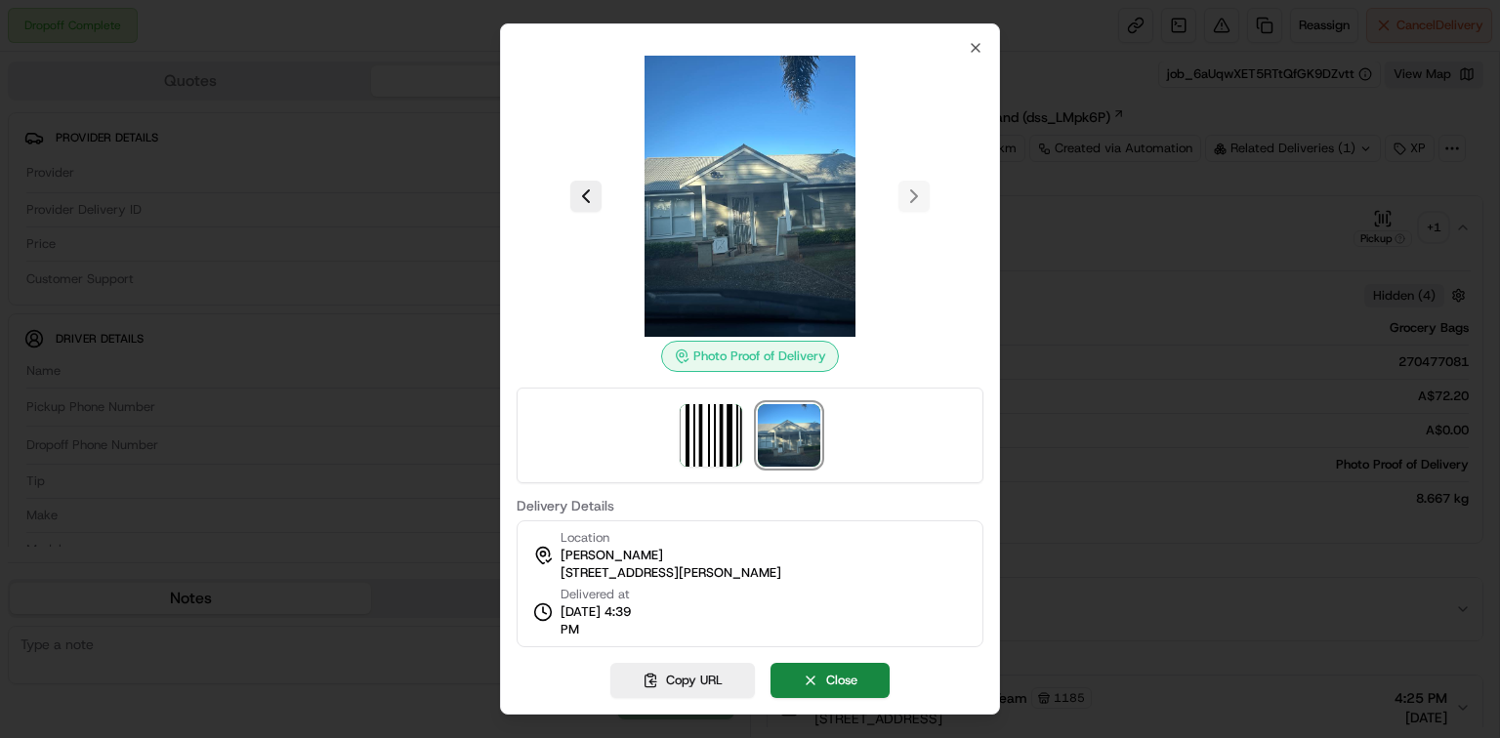
copy span "[STREET_ADDRESS][PERSON_NAME]"
drag, startPoint x: 980, startPoint y: 55, endPoint x: 991, endPoint y: 40, distance: 18.2
click at [980, 55] on icon "button" at bounding box center [976, 48] width 16 height 16
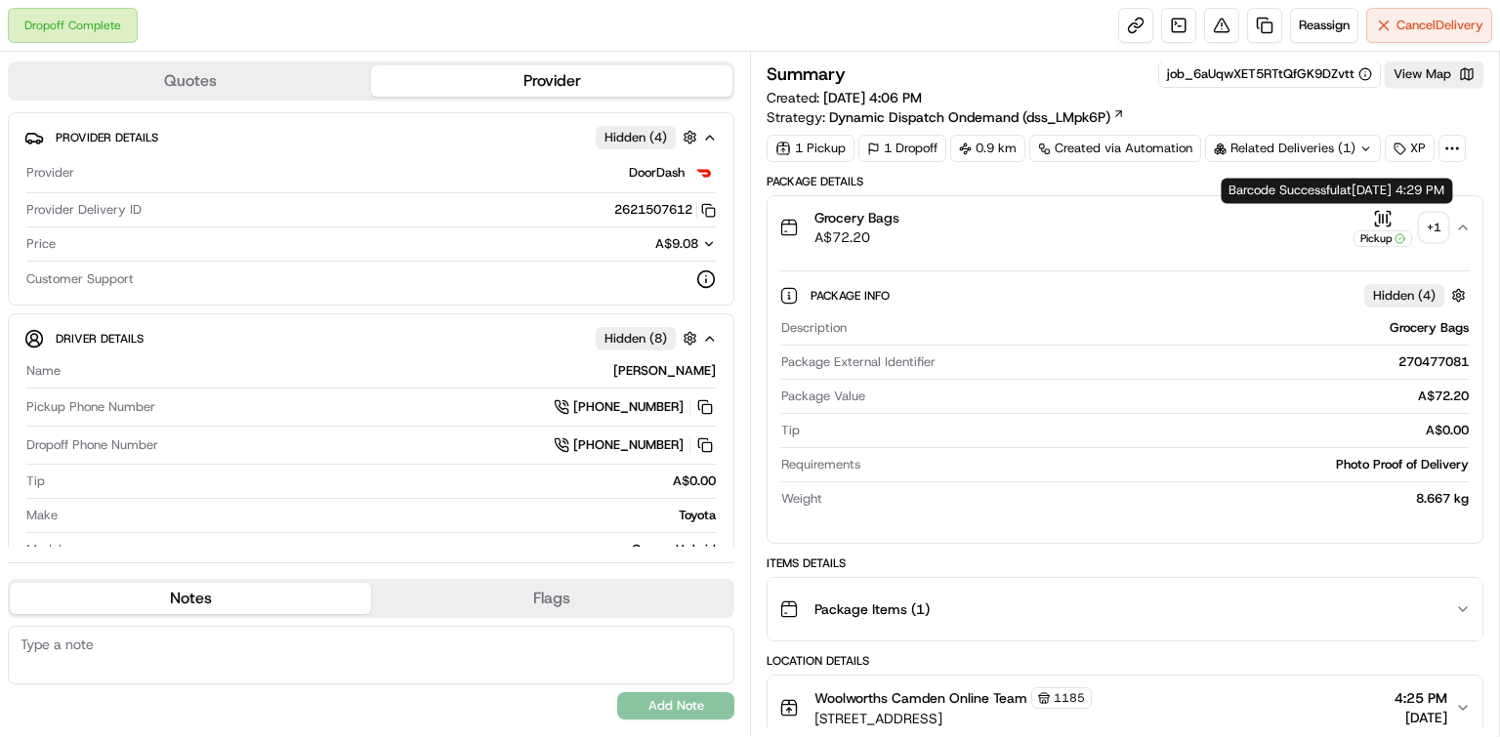
click at [1249, 209] on icon "button" at bounding box center [1383, 219] width 20 height 20
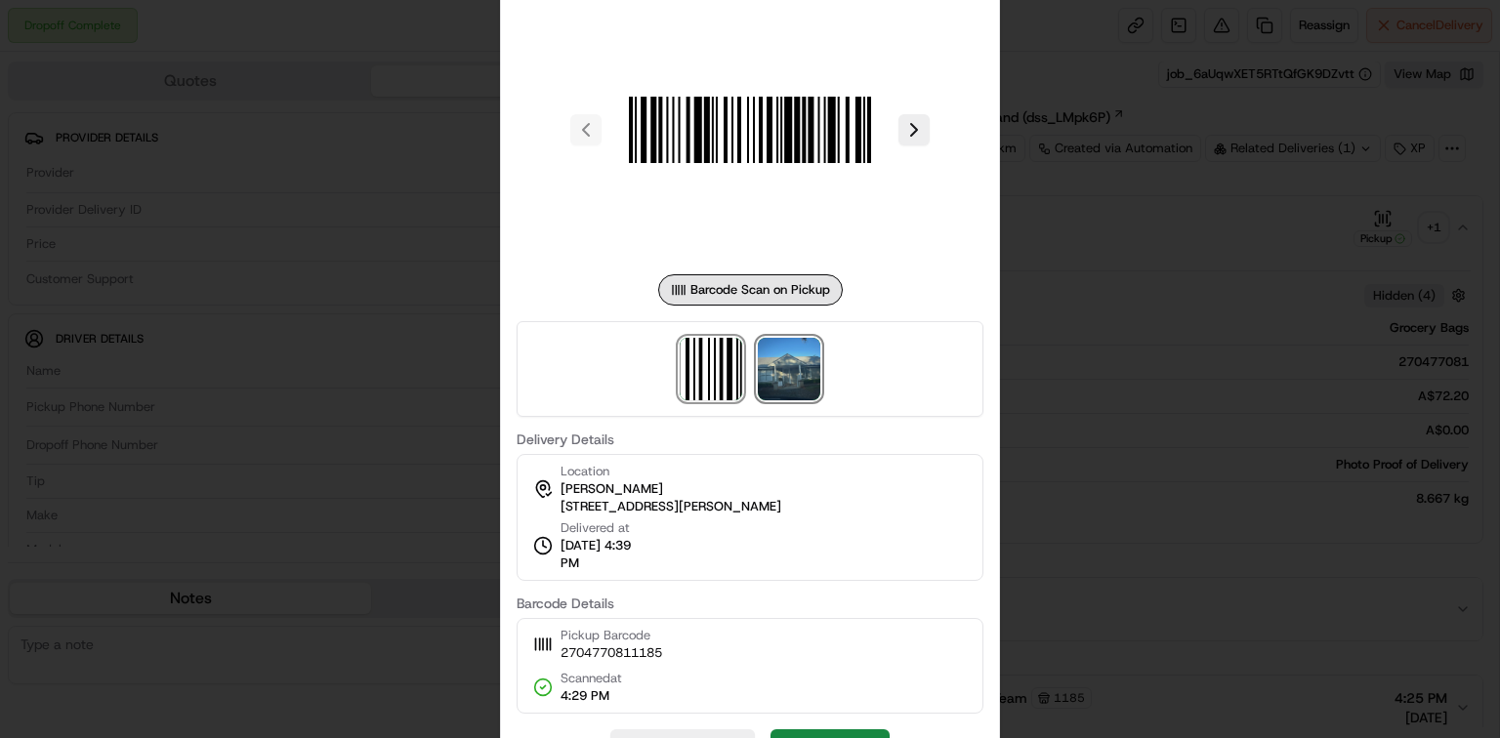
click at [805, 373] on img at bounding box center [789, 369] width 62 height 62
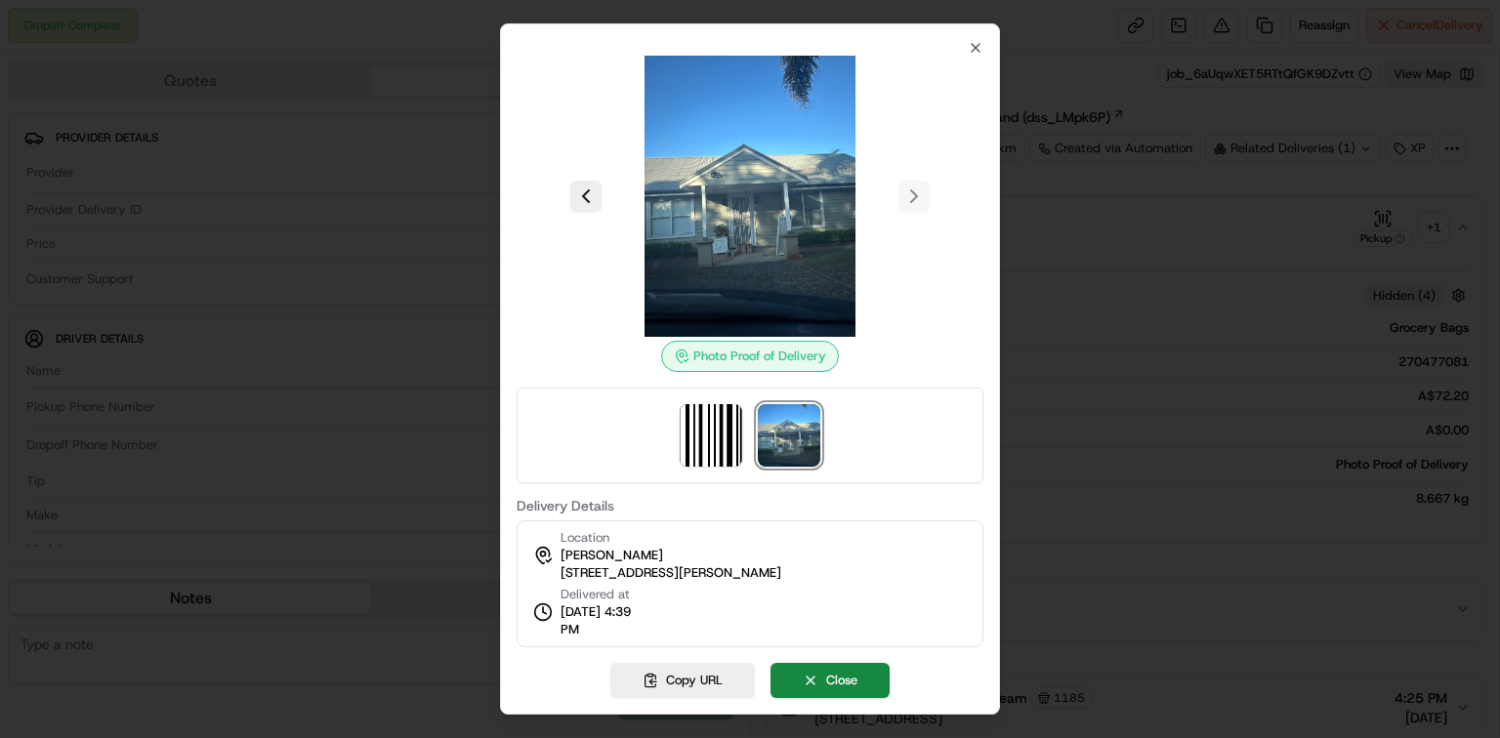
drag, startPoint x: 559, startPoint y: 552, endPoint x: 780, endPoint y: 567, distance: 222.2
click at [780, 567] on div "Location Georgie Panetta 20 Edward St, Camden, NSW 2570, AU" at bounding box center [657, 555] width 248 height 53
drag, startPoint x: 635, startPoint y: 566, endPoint x: 586, endPoint y: 568, distance: 48.9
click at [633, 567] on span "[STREET_ADDRESS][PERSON_NAME]" at bounding box center [671, 573] width 221 height 18
click at [562, 564] on span "[STREET_ADDRESS][PERSON_NAME]" at bounding box center [671, 573] width 221 height 18
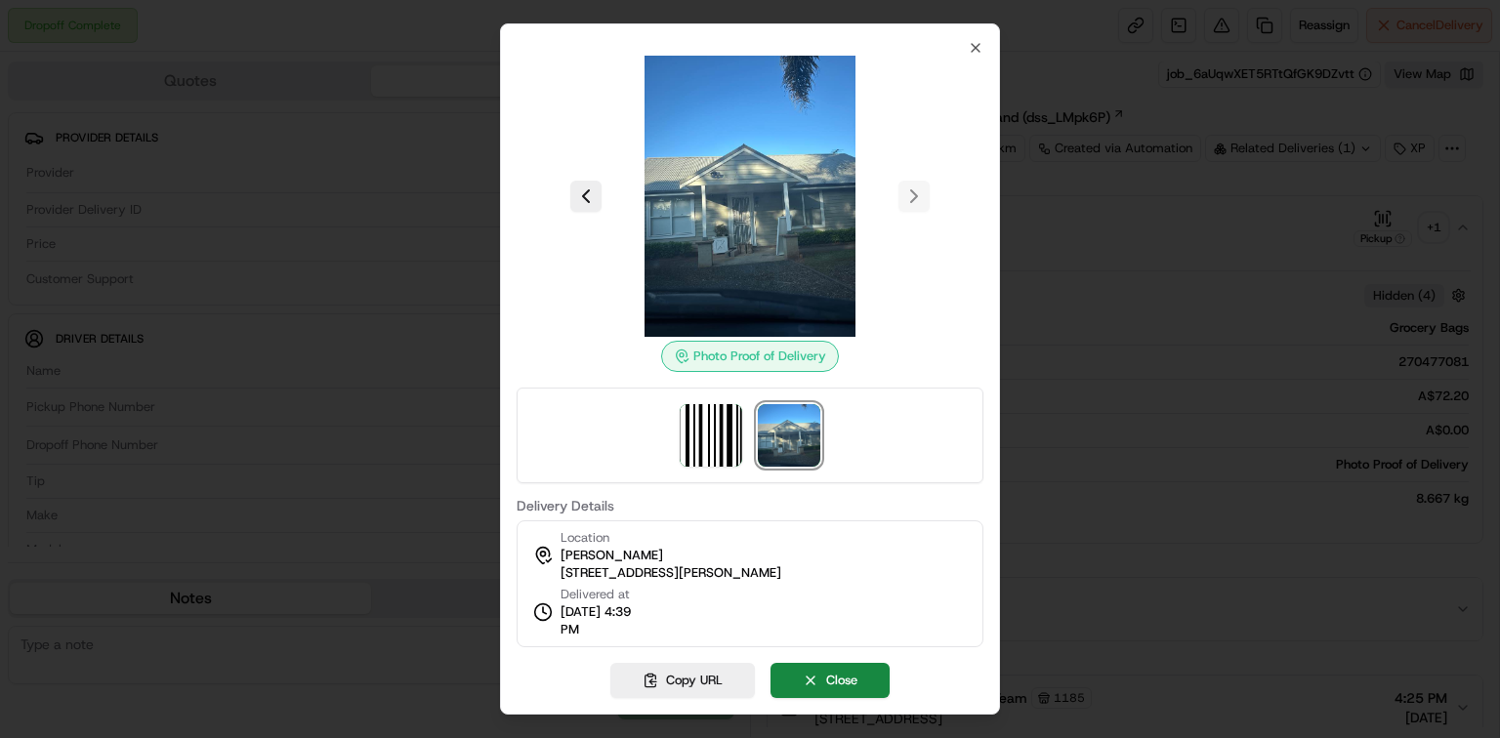
drag, startPoint x: 553, startPoint y: 574, endPoint x: 807, endPoint y: 578, distance: 253.9
click at [807, 578] on div "Location Georgie Panetta 20 Edward St, Camden, NSW 2570, AU Delivered at 21/09/…" at bounding box center [750, 584] width 467 height 127
copy span "[STREET_ADDRESS][PERSON_NAME]"
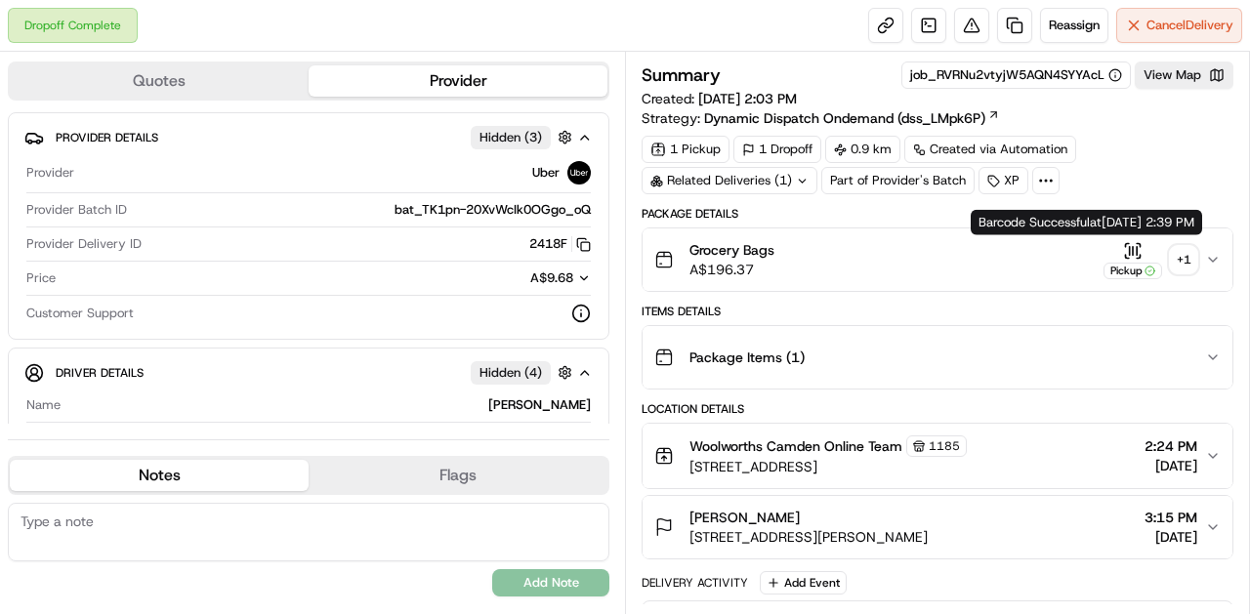
click at [1136, 245] on icon "button" at bounding box center [1133, 251] width 20 height 20
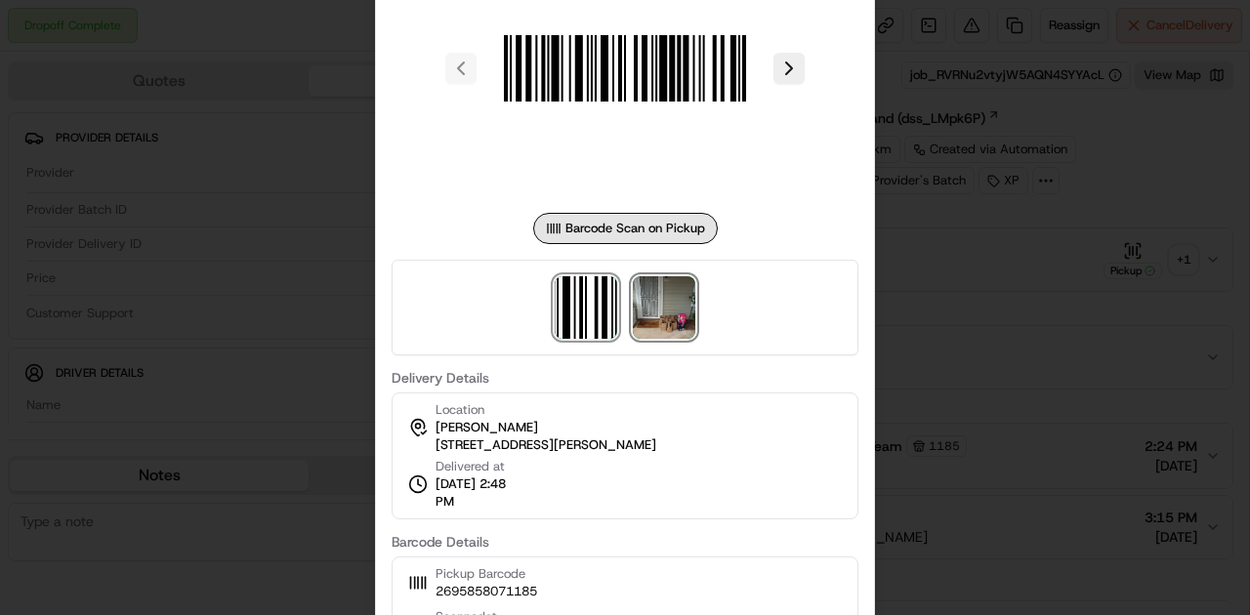
click at [671, 316] on img at bounding box center [664, 307] width 62 height 62
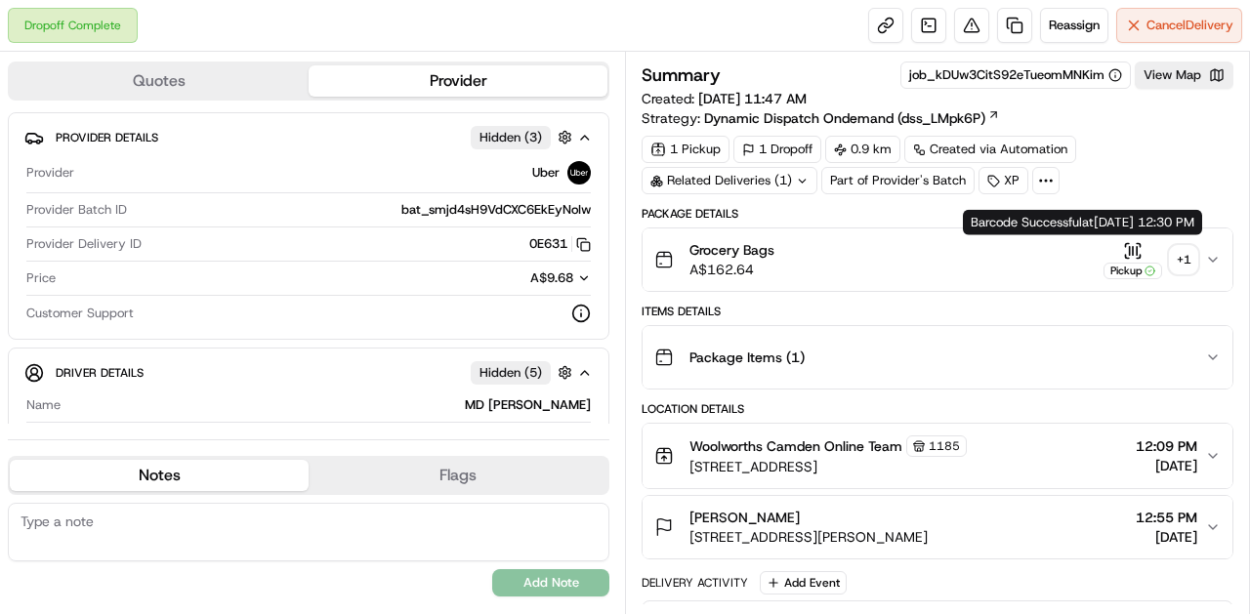
click at [1147, 248] on div "Pickup" at bounding box center [1133, 260] width 59 height 38
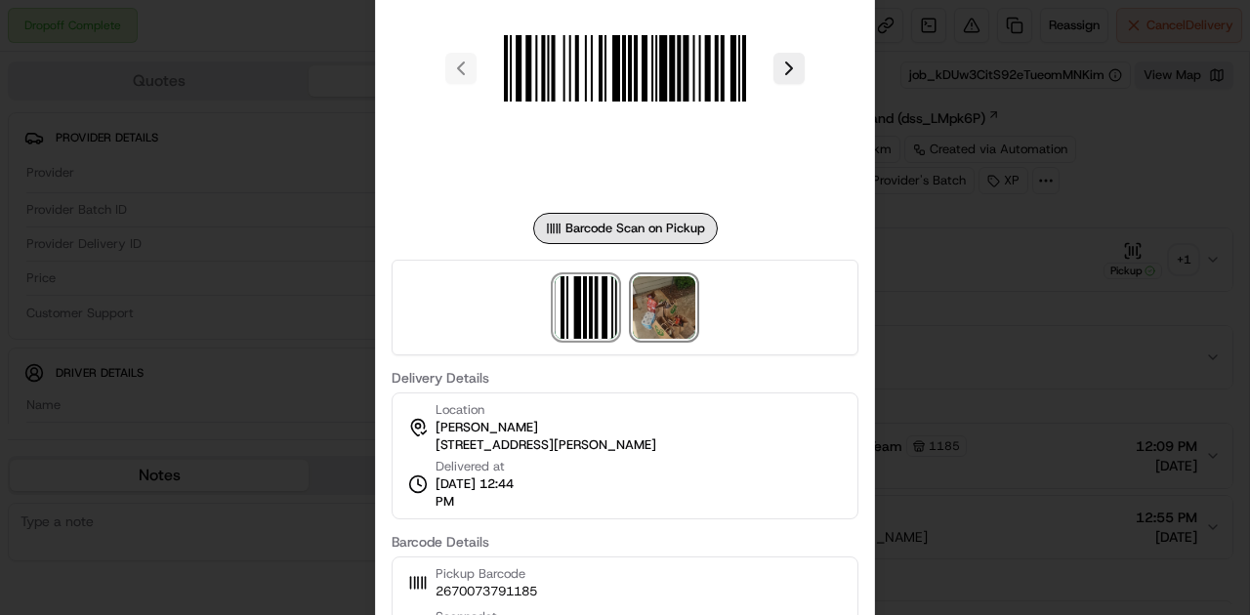
click at [652, 328] on img at bounding box center [664, 307] width 62 height 62
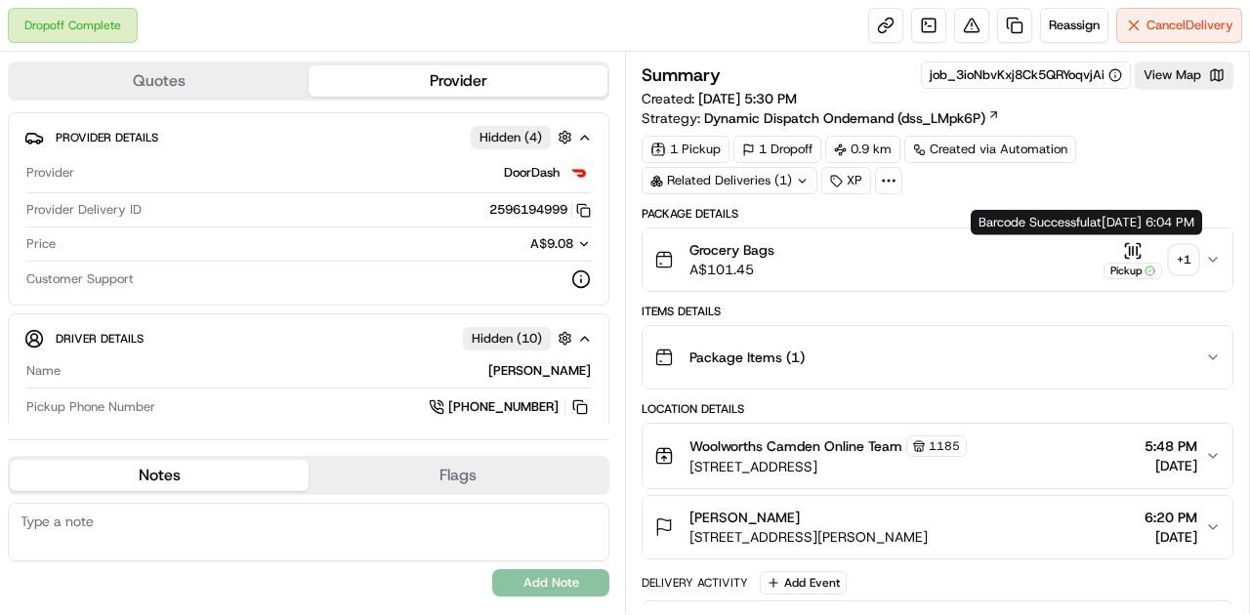
click at [1131, 241] on icon "button" at bounding box center [1133, 251] width 20 height 20
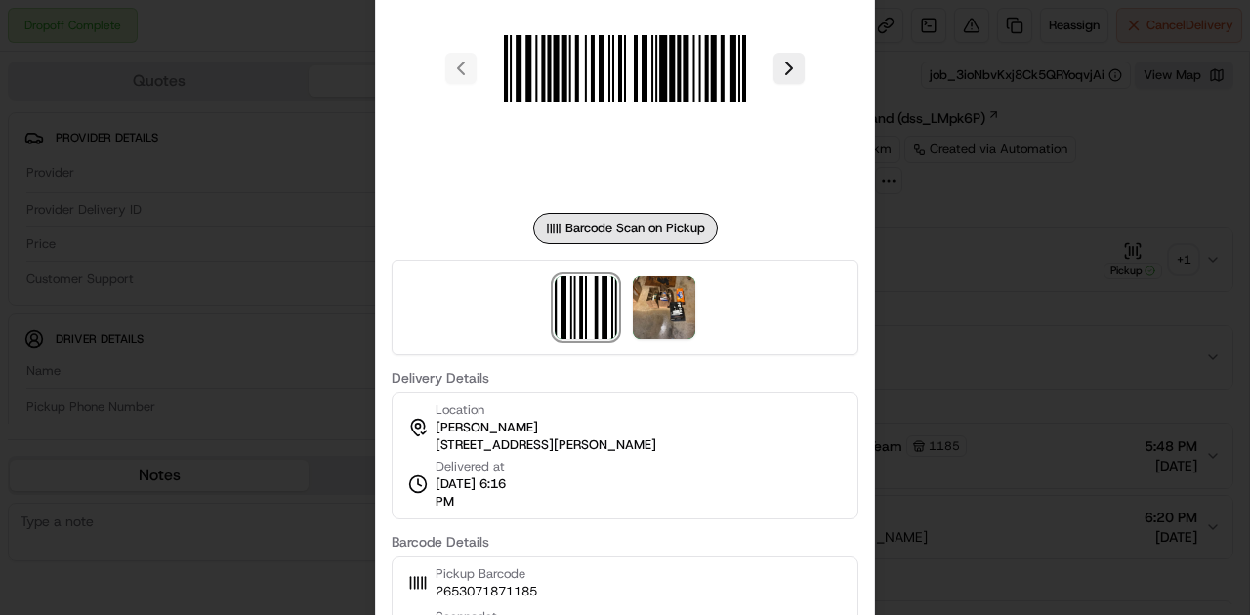
click at [690, 339] on div at bounding box center [625, 308] width 467 height 96
click at [675, 326] on img at bounding box center [664, 307] width 62 height 62
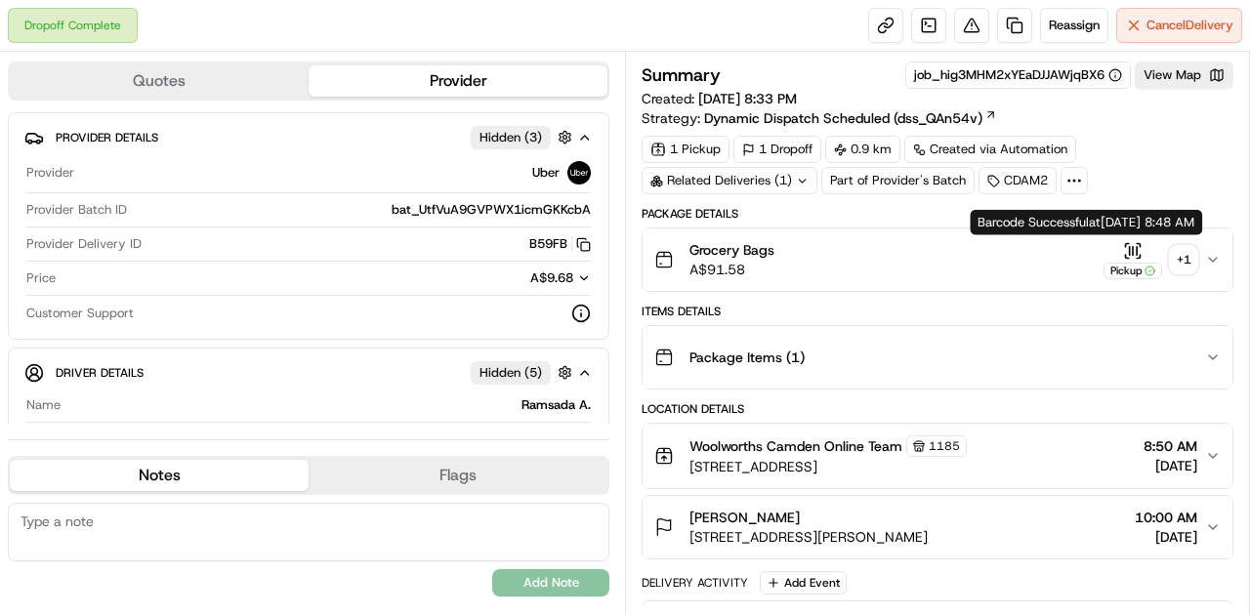
click at [1131, 246] on icon "button" at bounding box center [1133, 251] width 20 height 20
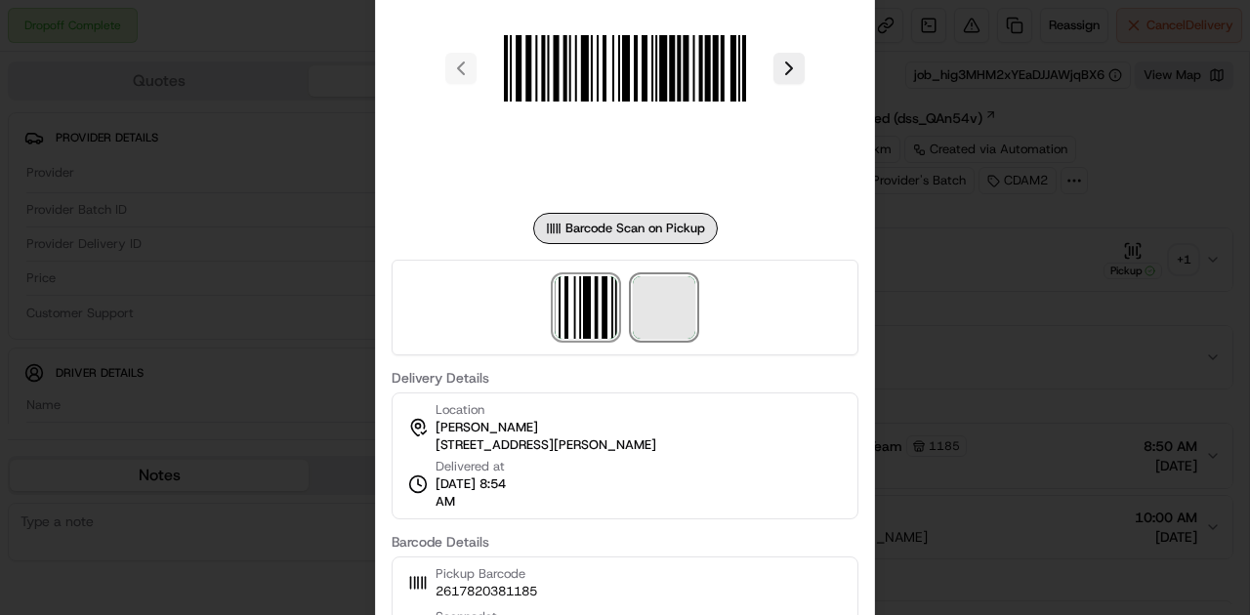
click at [687, 311] on span at bounding box center [664, 307] width 62 height 62
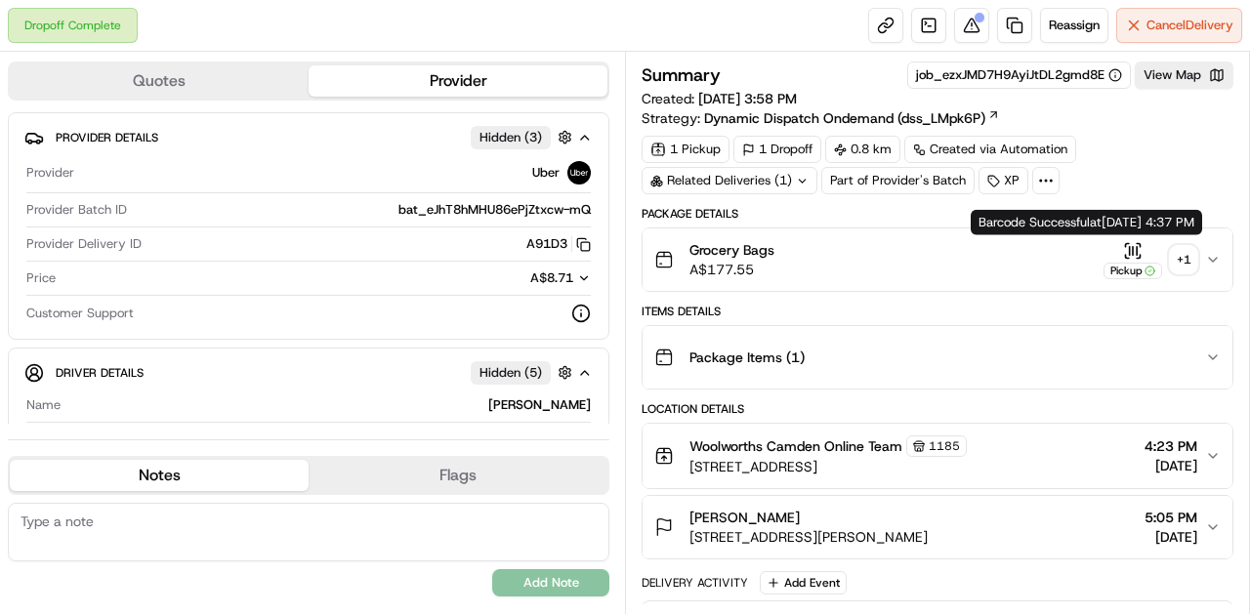
click at [1129, 244] on icon "button" at bounding box center [1133, 251] width 20 height 20
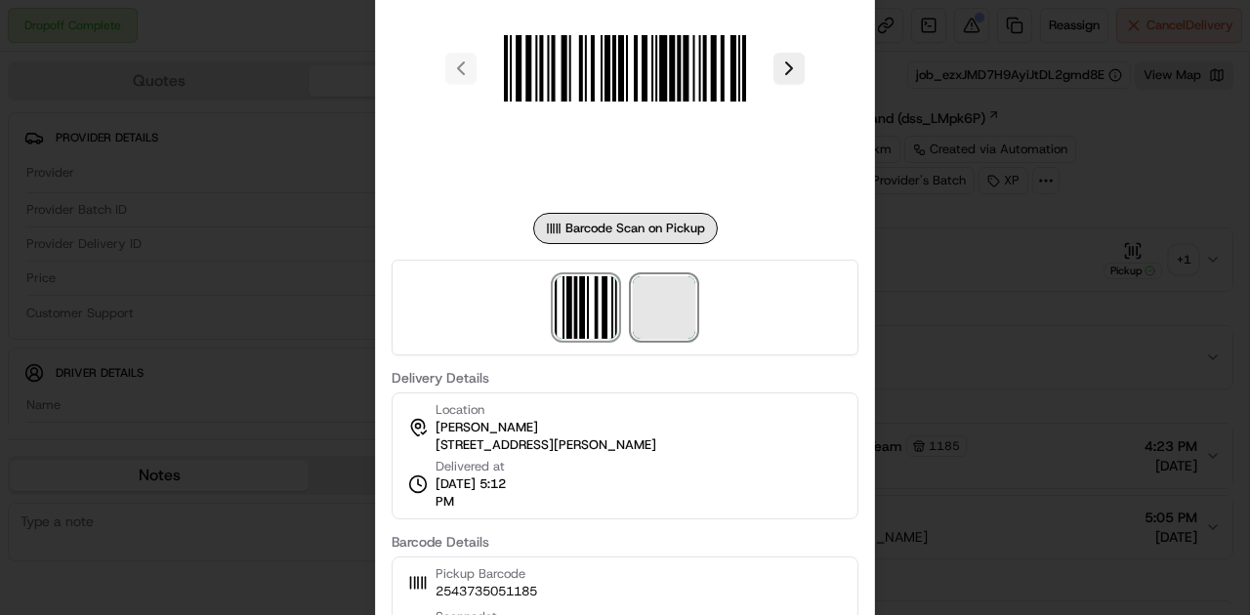
click at [664, 296] on span at bounding box center [664, 307] width 62 height 62
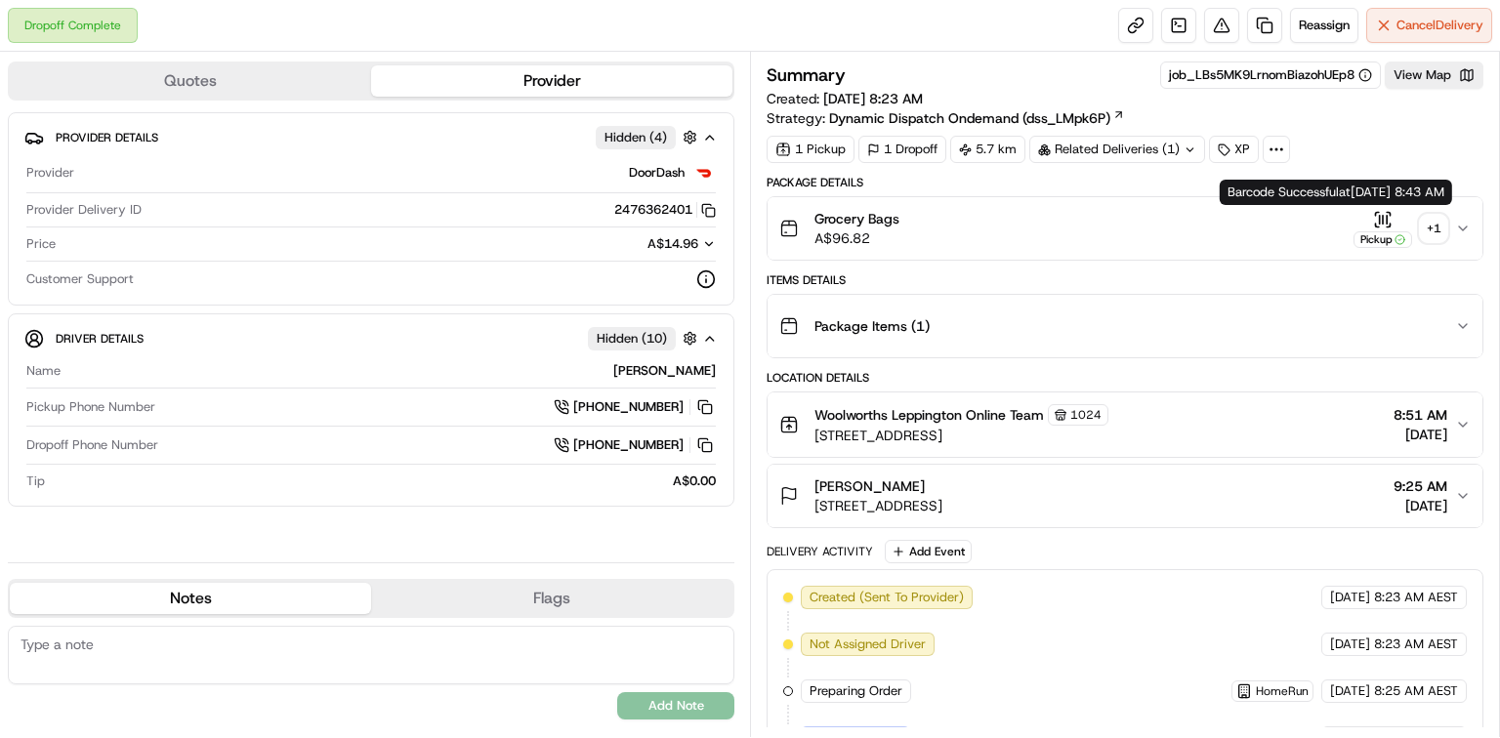
click at [1387, 203] on div "Barcode Successful at [DATE] 8:43 AM Barcode Successful at [DATE] 8:43 AM" at bounding box center [1336, 192] width 232 height 25
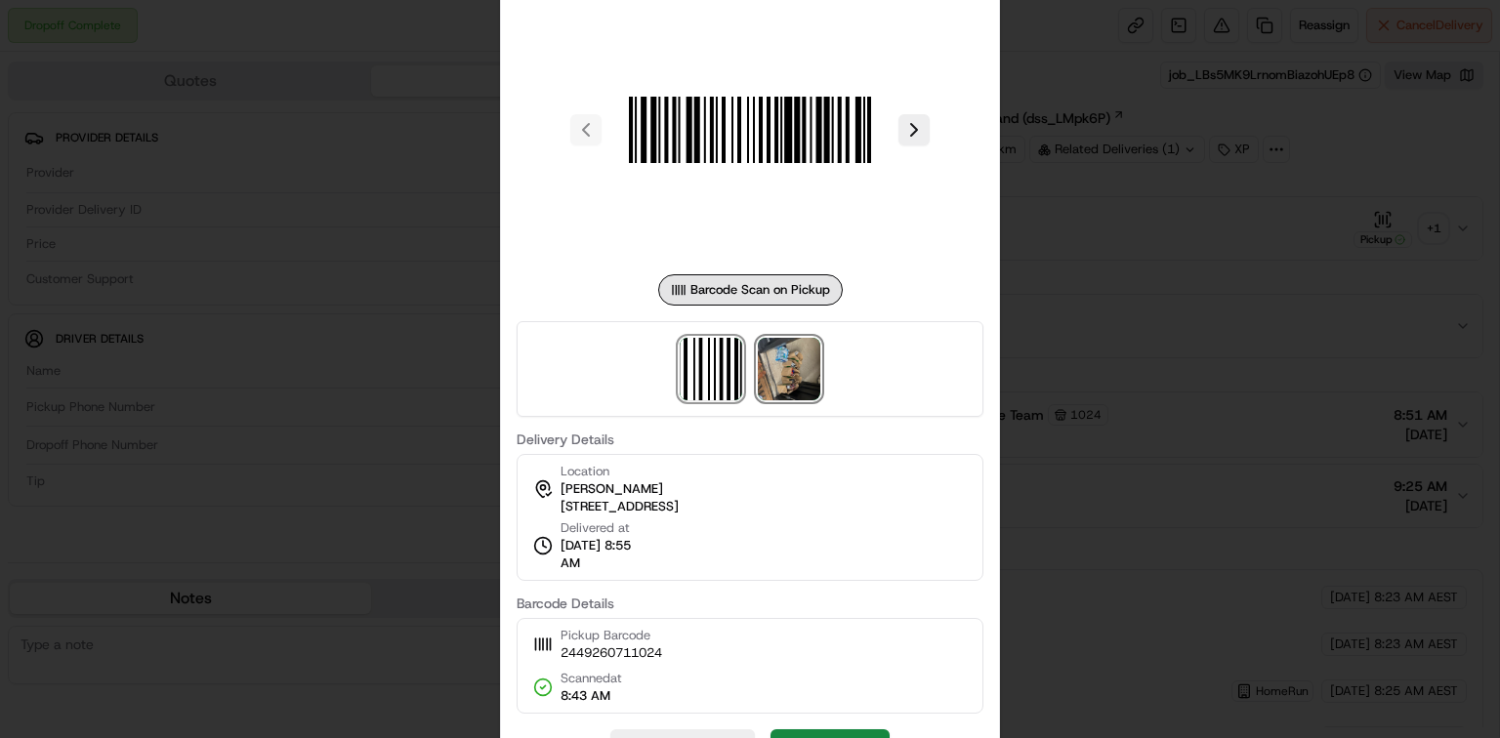
click at [787, 360] on img at bounding box center [789, 369] width 62 height 62
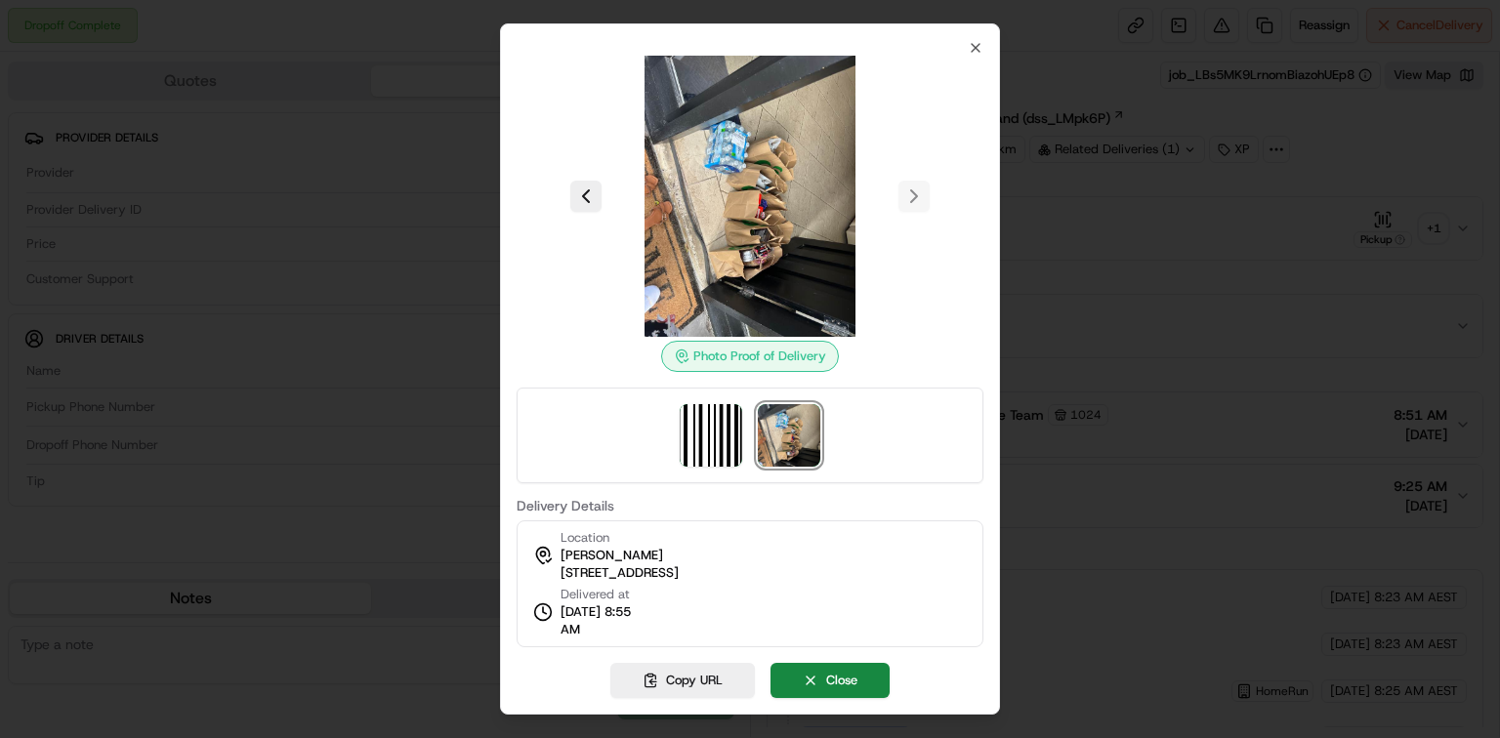
click at [1045, 367] on div at bounding box center [750, 369] width 1500 height 738
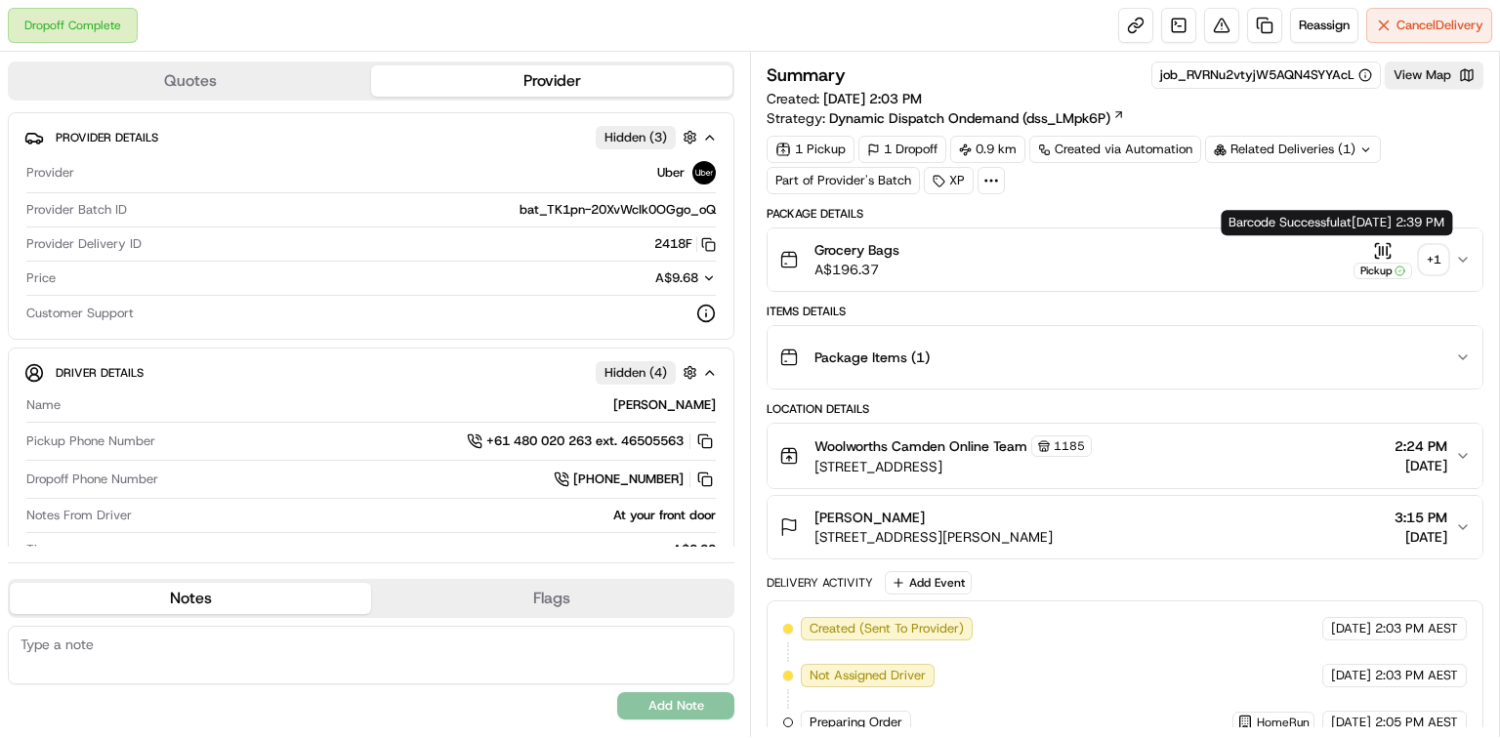
click at [1383, 250] on icon "button" at bounding box center [1383, 250] width 0 height 8
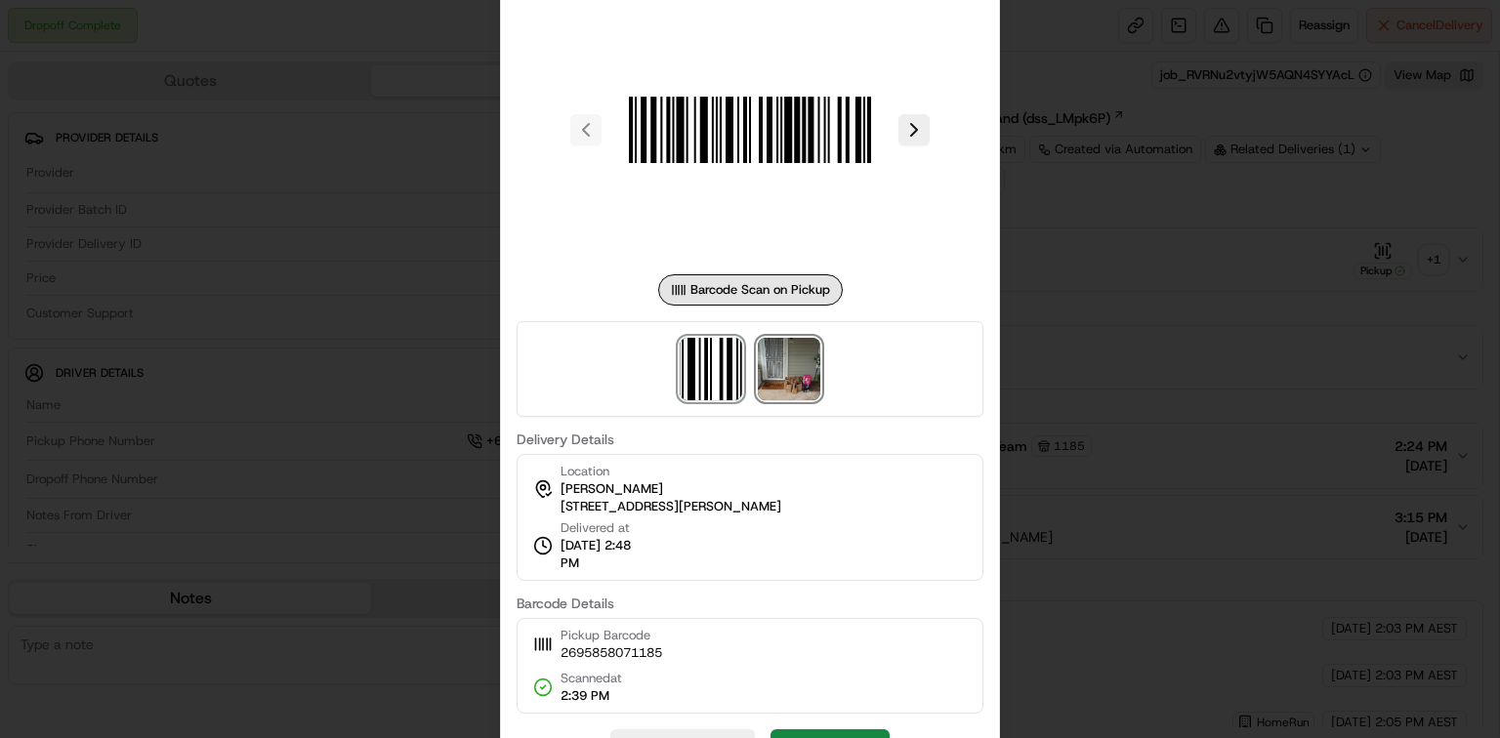
click at [796, 388] on img at bounding box center [789, 369] width 62 height 62
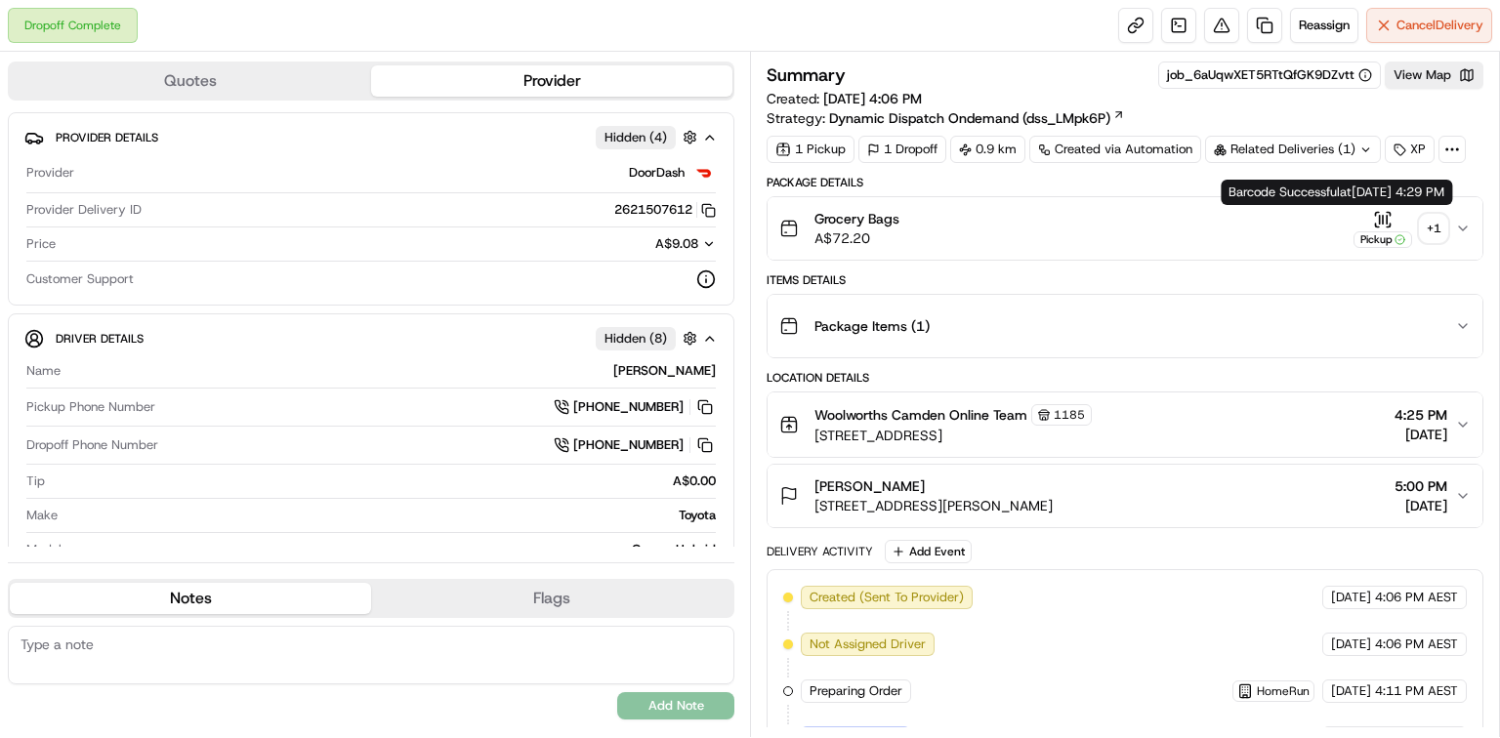
click at [1380, 219] on icon "button" at bounding box center [1380, 219] width 0 height 8
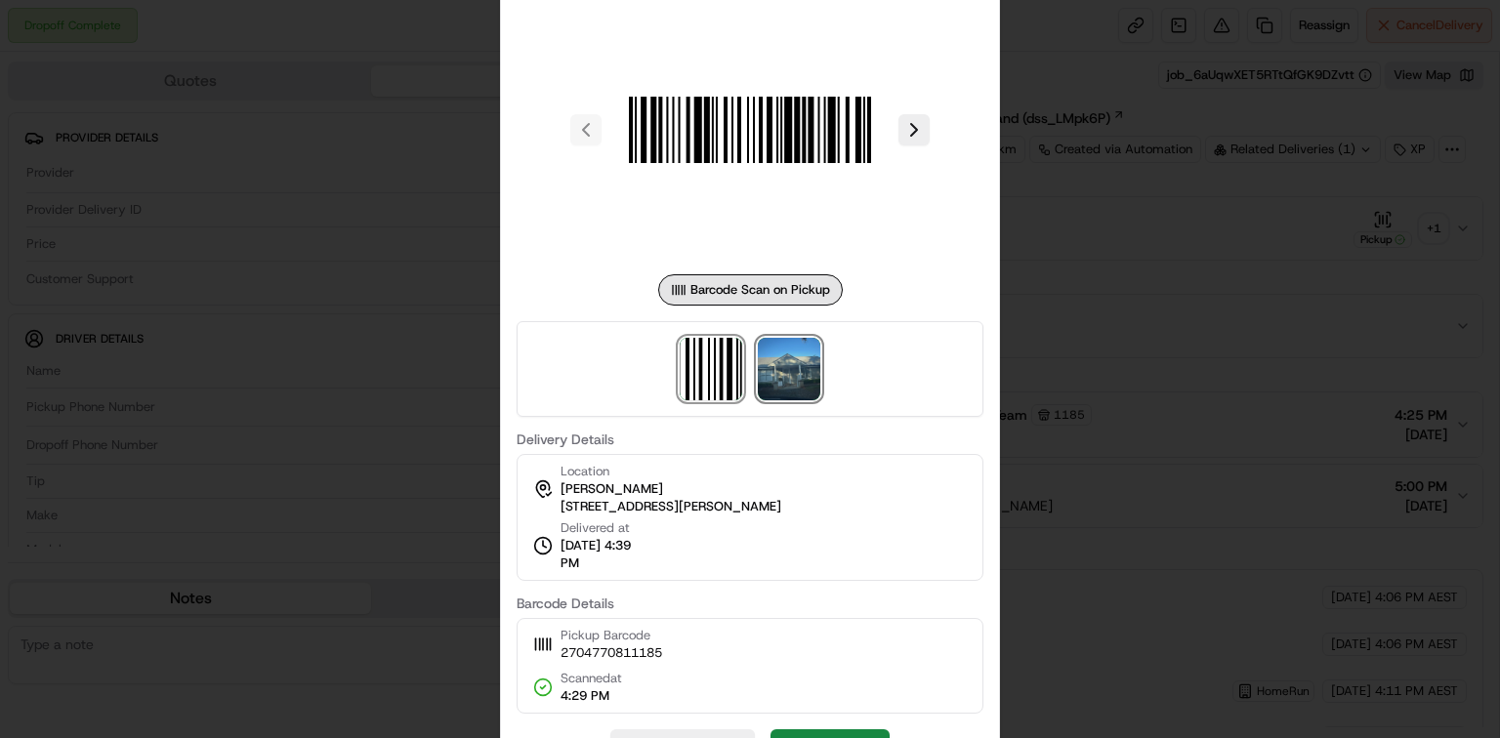
click at [785, 355] on img at bounding box center [789, 369] width 62 height 62
